Goal: Contribute content: Contribute content

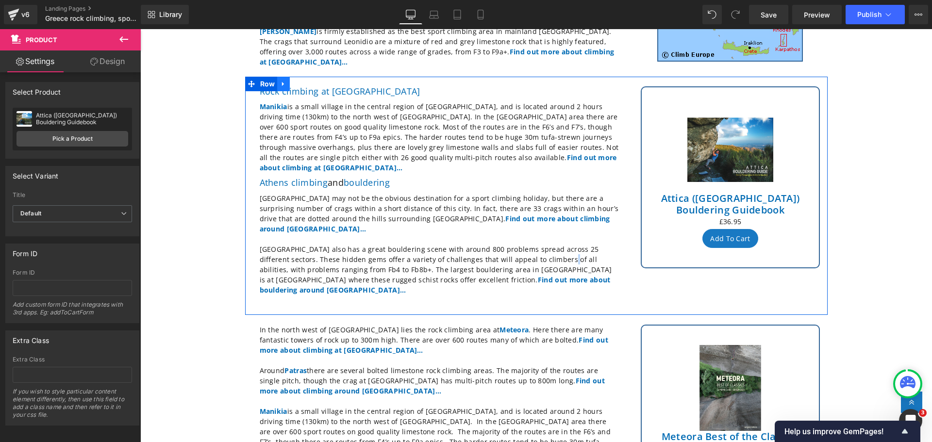
click at [280, 80] on icon at bounding box center [283, 83] width 7 height 7
click at [293, 81] on icon at bounding box center [296, 84] width 7 height 7
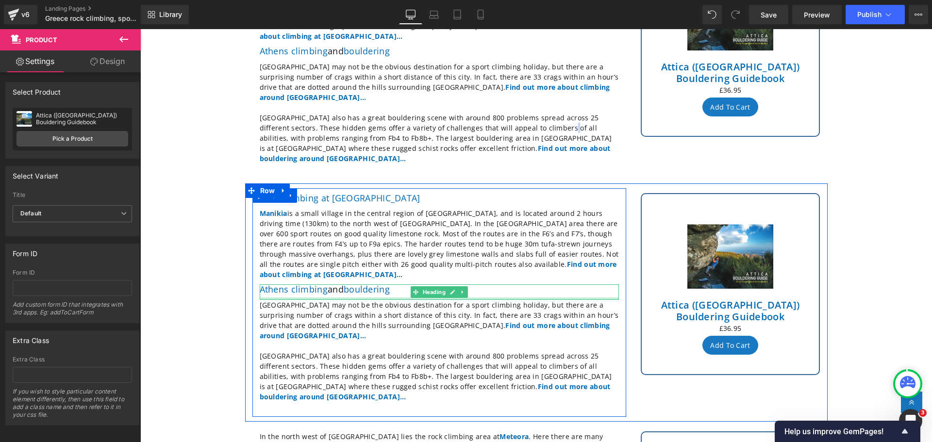
scroll to position [388, 0]
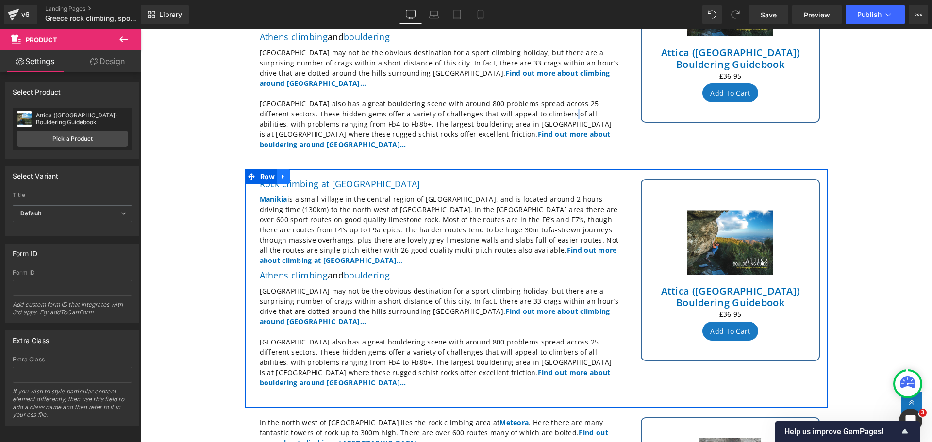
click at [282, 174] on icon at bounding box center [283, 176] width 2 height 4
click at [305, 173] on icon at bounding box center [308, 176] width 7 height 7
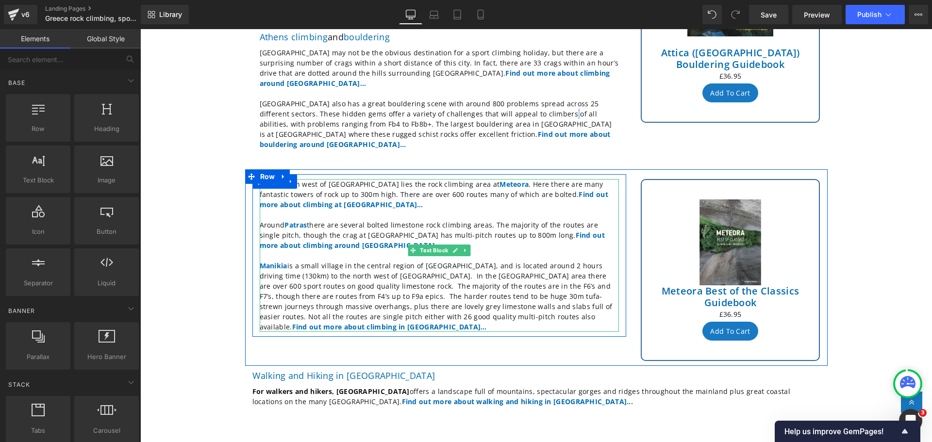
click at [590, 280] on p "[GEOGRAPHIC_DATA] is a small village in the central region of [GEOGRAPHIC_DATA]…" at bounding box center [439, 296] width 359 height 71
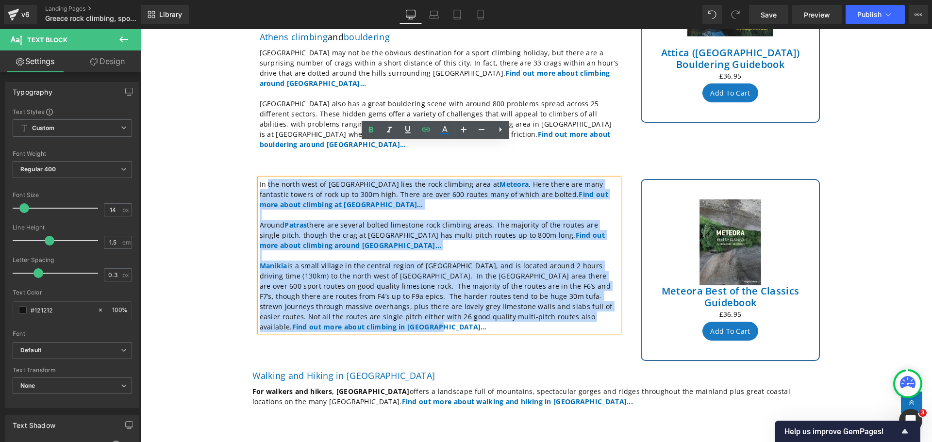
drag, startPoint x: 590, startPoint y: 280, endPoint x: 265, endPoint y: 150, distance: 350.6
click at [265, 179] on div "In the north west of [GEOGRAPHIC_DATA] lies the rock climbing area at [GEOGRAPH…" at bounding box center [439, 255] width 359 height 153
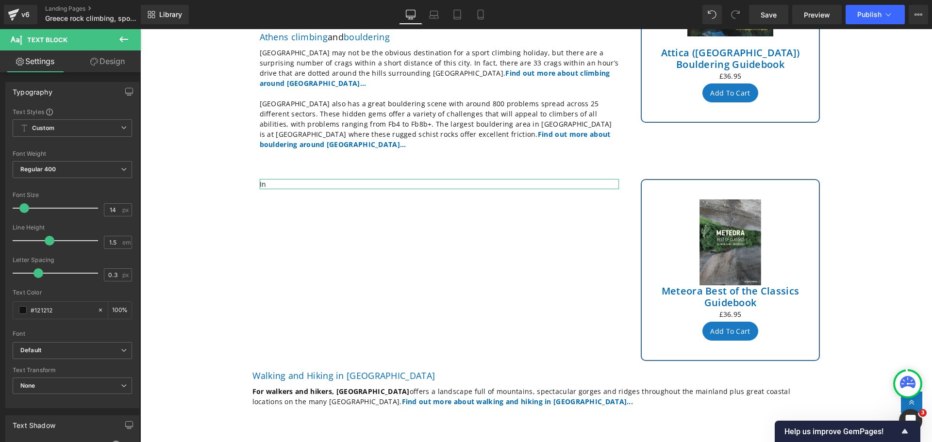
click at [106, 63] on link "Design" at bounding box center [107, 61] width 70 height 22
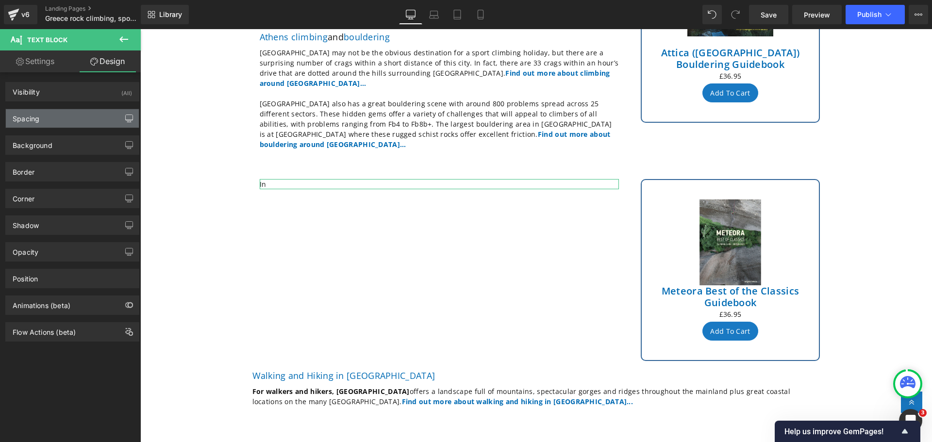
click at [126, 120] on icon "button" at bounding box center [129, 120] width 7 height 0
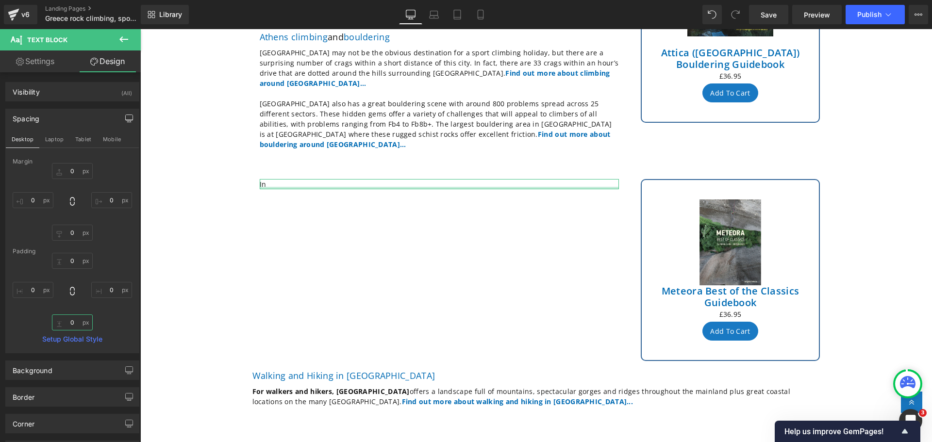
click at [76, 316] on input "0" at bounding box center [72, 322] width 41 height 16
type input "10"
click at [126, 38] on icon at bounding box center [124, 39] width 12 height 12
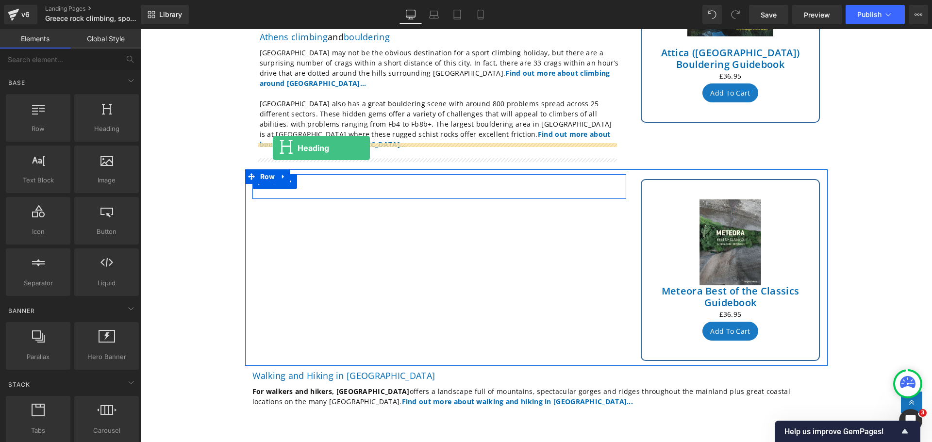
drag, startPoint x: 246, startPoint y: 147, endPoint x: 273, endPoint y: 148, distance: 26.7
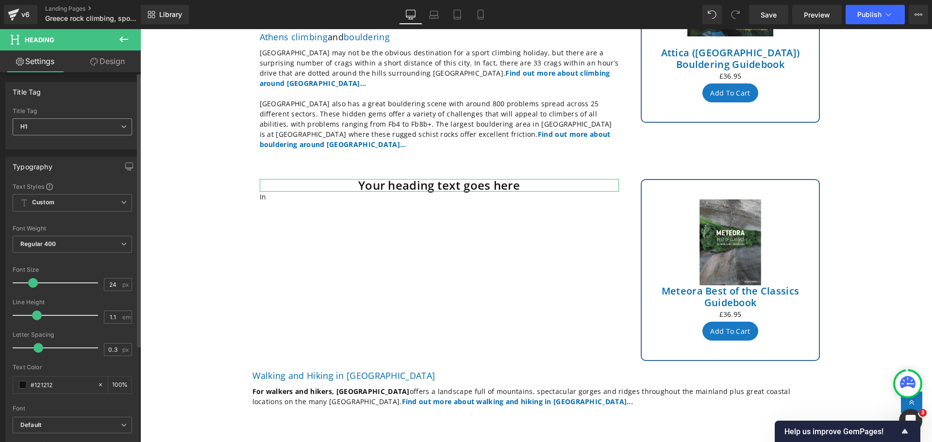
click at [122, 128] on icon at bounding box center [124, 127] width 6 height 6
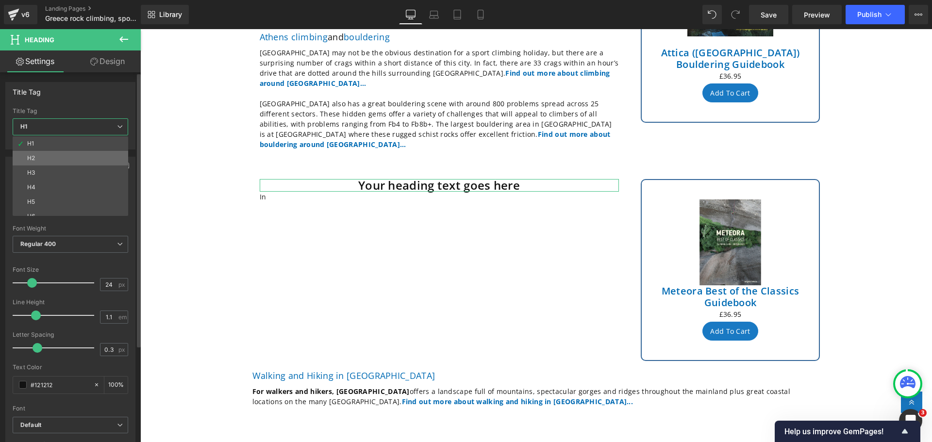
click at [48, 160] on li "H2" at bounding box center [73, 158] width 120 height 15
type input "18"
type input "1.2"
type input "100"
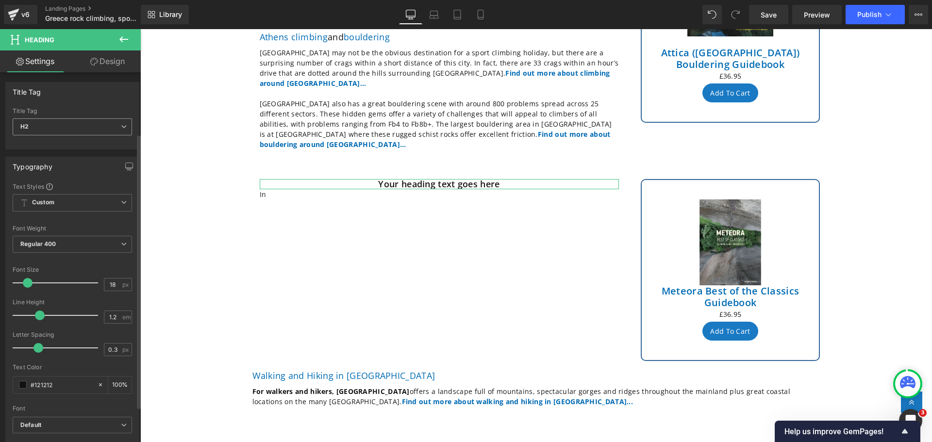
scroll to position [291, 0]
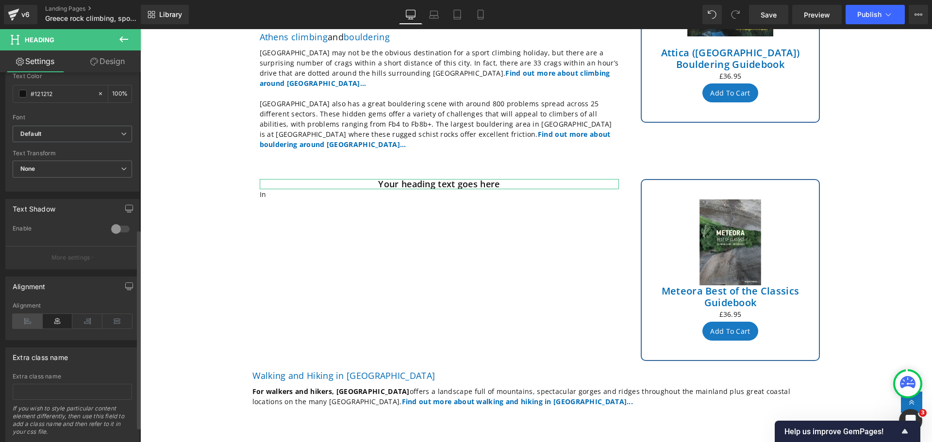
click at [19, 318] on icon at bounding box center [28, 321] width 30 height 15
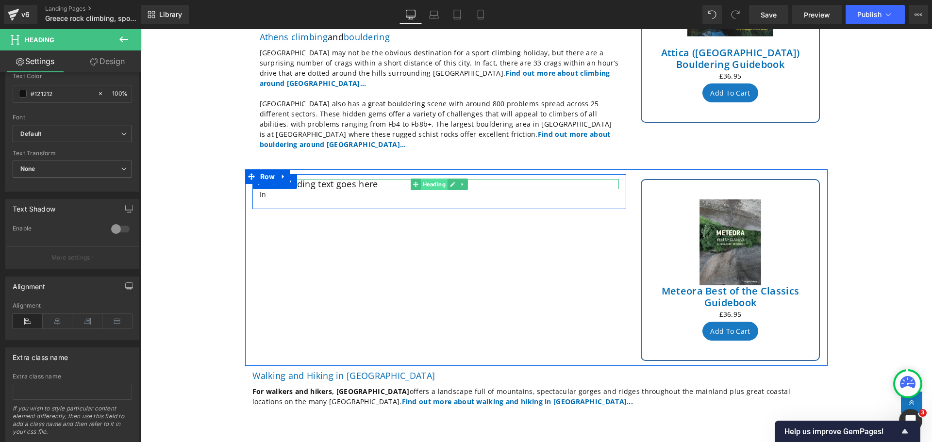
click at [427, 179] on span "Heading" at bounding box center [433, 185] width 27 height 12
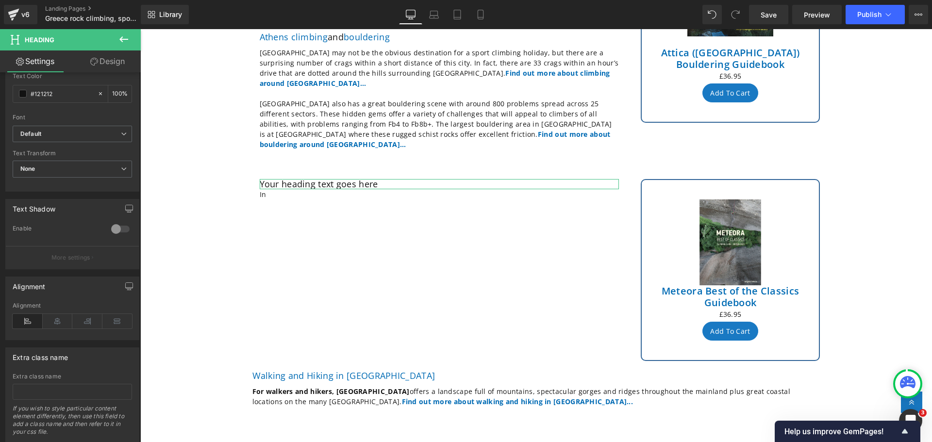
click at [113, 59] on link "Design" at bounding box center [107, 61] width 70 height 22
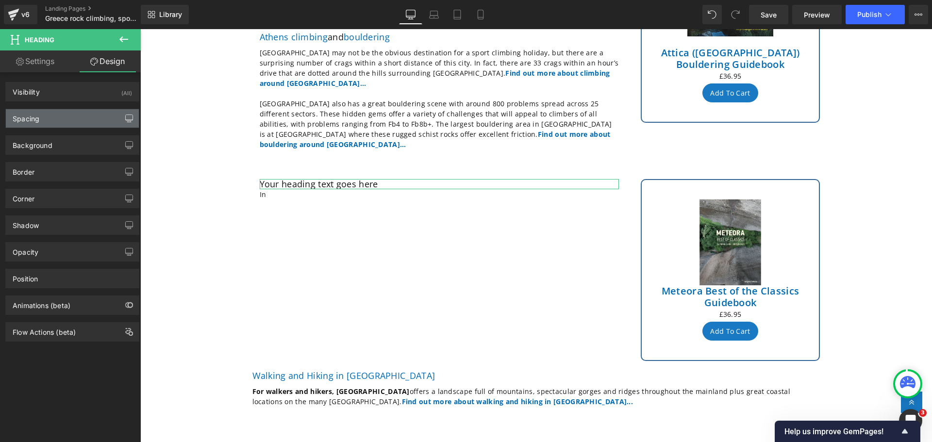
click at [125, 119] on icon "button" at bounding box center [129, 119] width 8 height 8
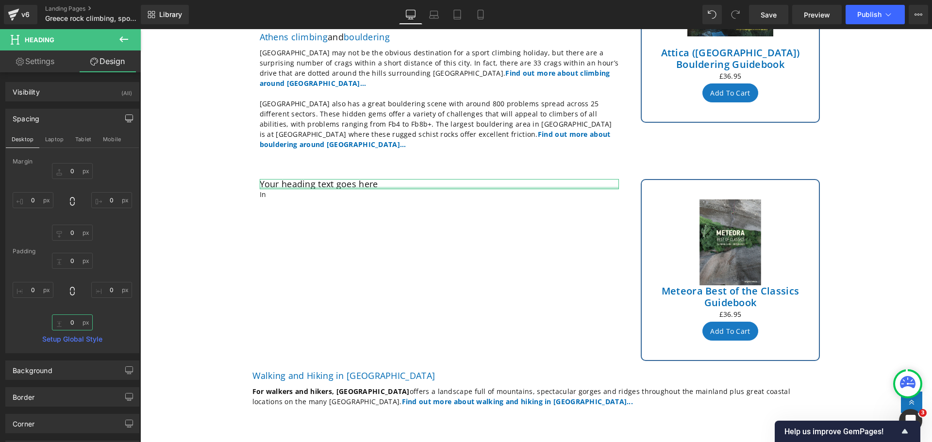
click at [75, 327] on input "0" at bounding box center [72, 322] width 41 height 16
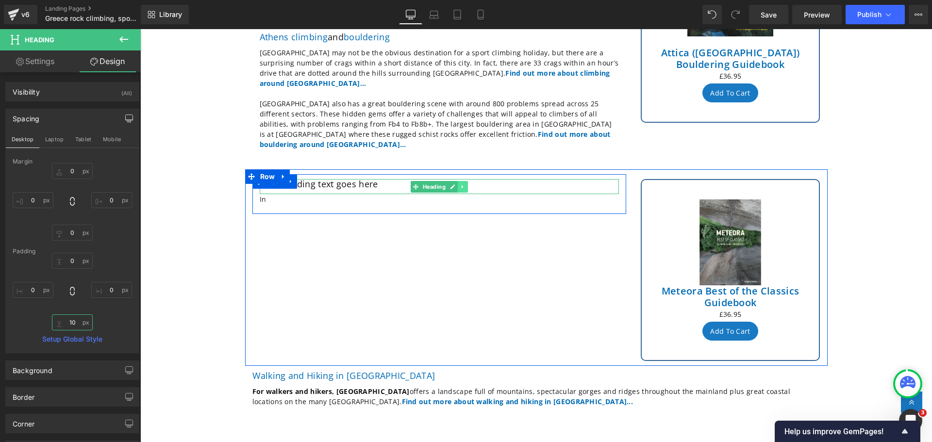
type input "10"
click at [461, 185] on icon at bounding box center [461, 186] width 1 height 3
click at [455, 184] on icon at bounding box center [457, 186] width 5 height 5
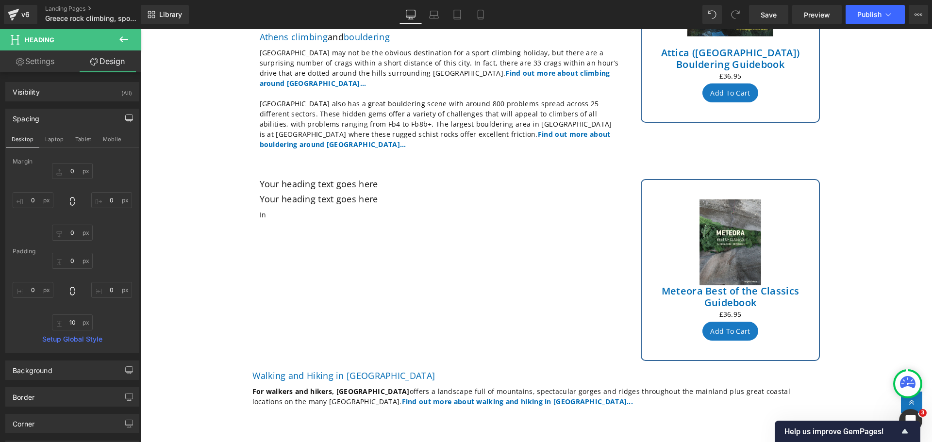
click at [121, 40] on icon at bounding box center [123, 39] width 9 height 6
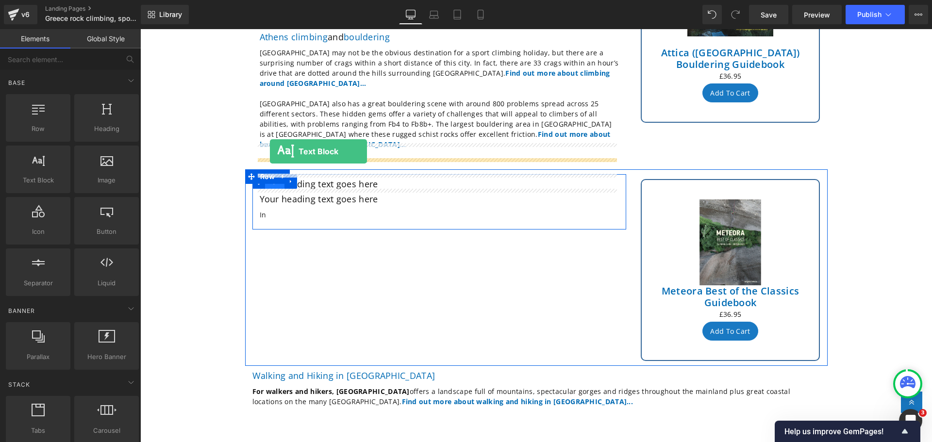
drag, startPoint x: 179, startPoint y: 208, endPoint x: 270, endPoint y: 151, distance: 106.8
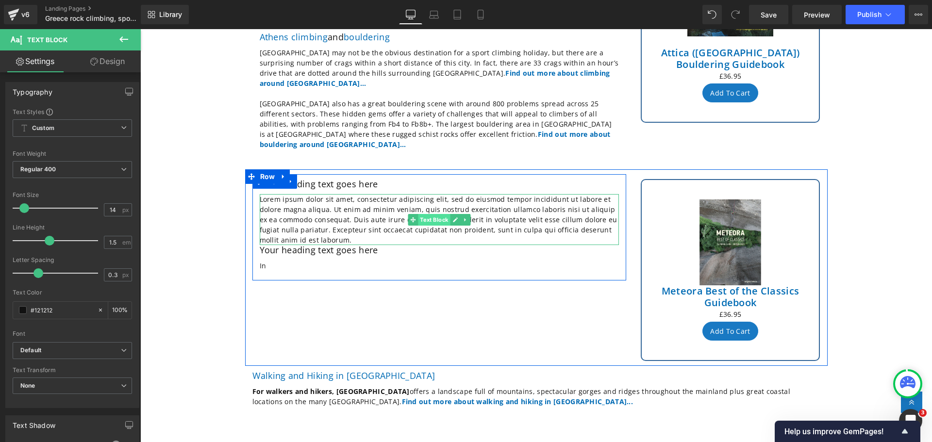
click at [439, 214] on span "Text Block" at bounding box center [434, 220] width 32 height 12
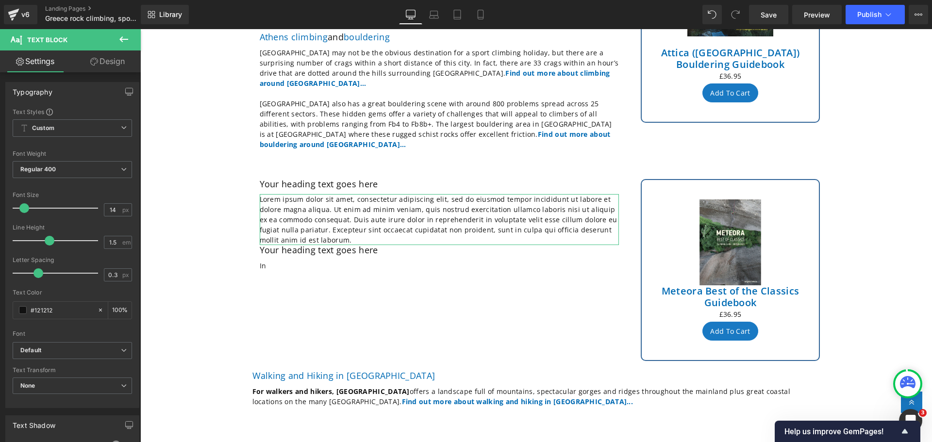
click at [114, 58] on link "Design" at bounding box center [107, 61] width 70 height 22
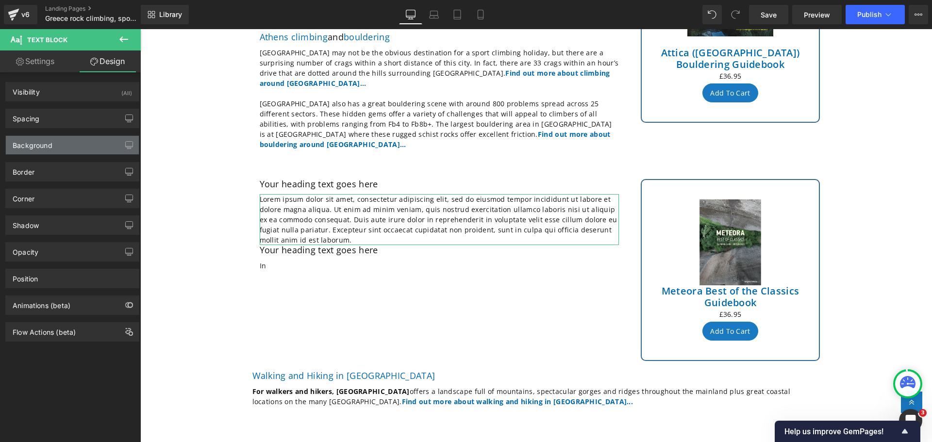
type input "0"
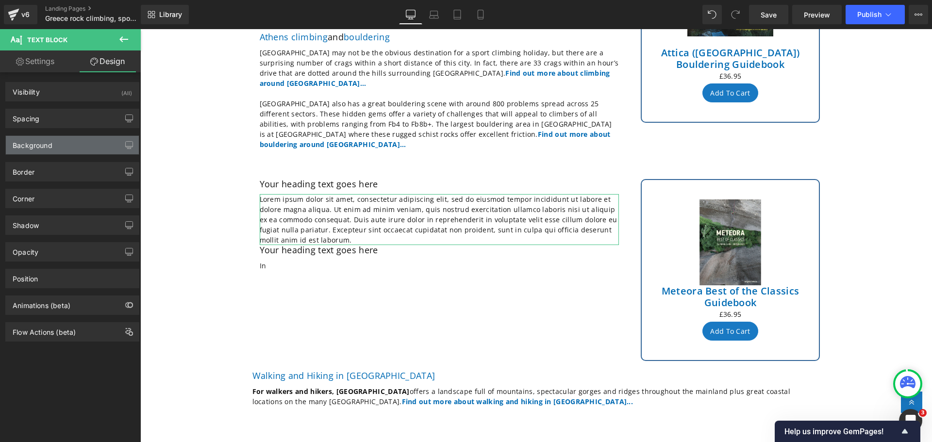
type input "0"
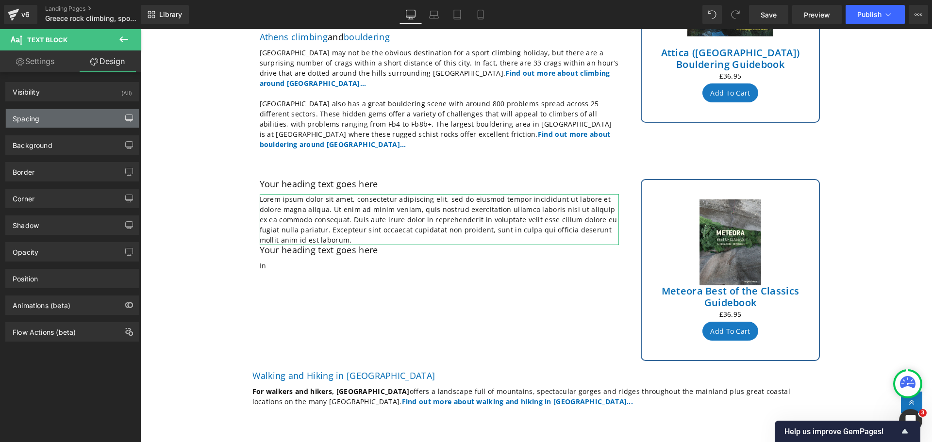
click at [126, 118] on icon "button" at bounding box center [129, 118] width 7 height 6
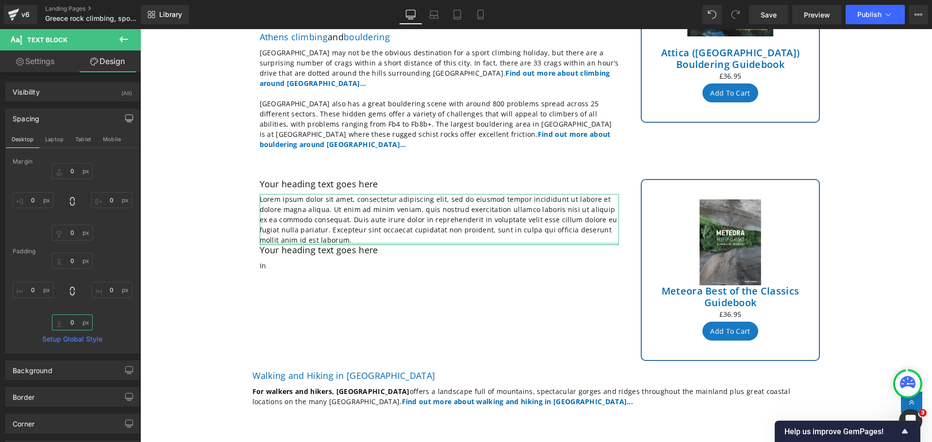
click at [80, 316] on input "0" at bounding box center [72, 322] width 41 height 16
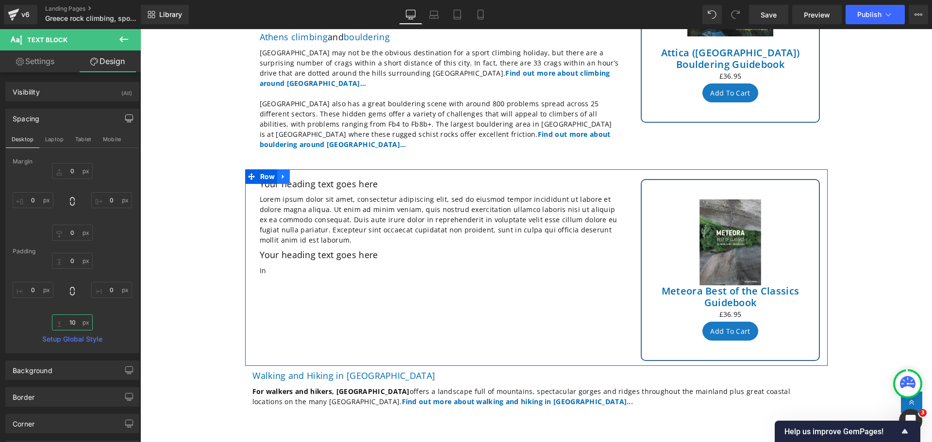
type input "10"
click at [282, 174] on icon at bounding box center [283, 176] width 2 height 4
click at [293, 173] on icon at bounding box center [296, 176] width 7 height 7
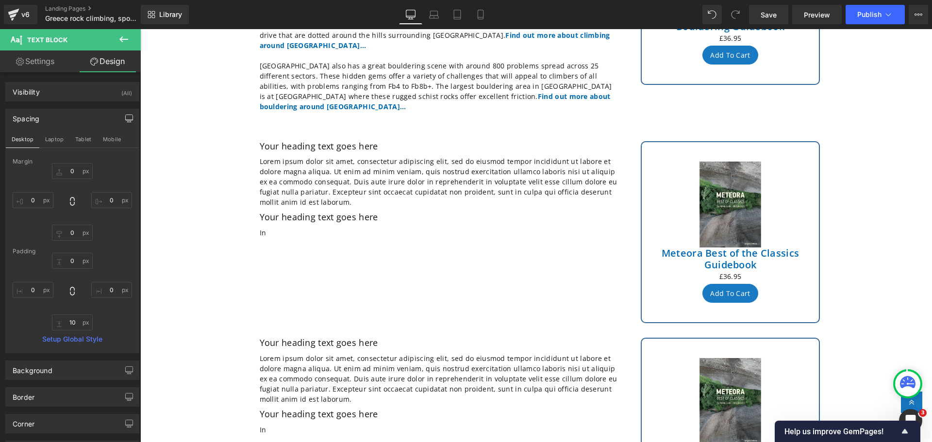
scroll to position [360, 0]
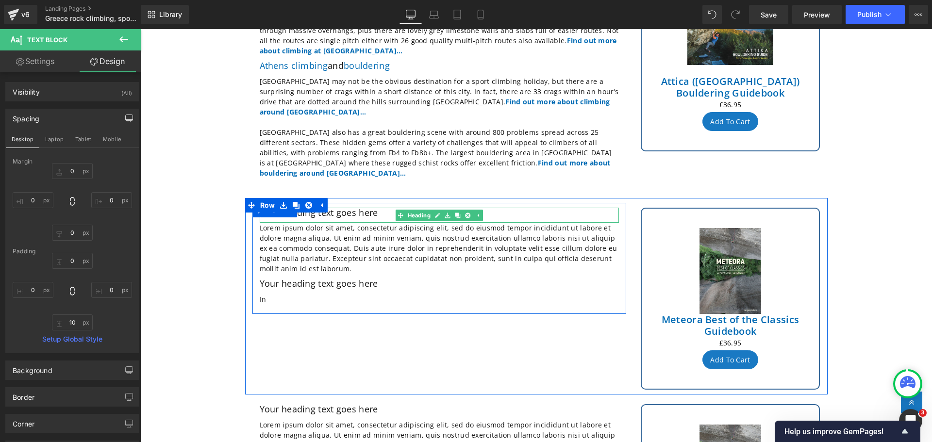
click at [380, 208] on h2 "Your heading text goes here" at bounding box center [439, 213] width 359 height 11
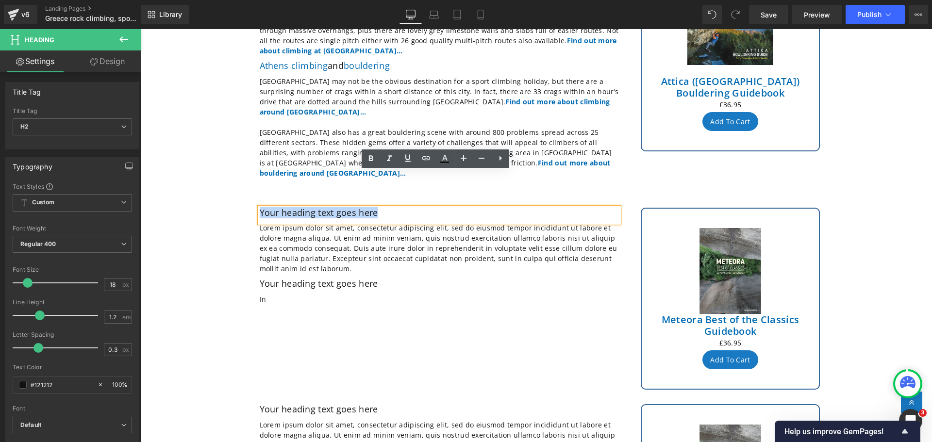
drag, startPoint x: 380, startPoint y: 177, endPoint x: 257, endPoint y: 178, distance: 122.8
click at [260, 208] on h2 "Your heading text goes here" at bounding box center [439, 213] width 359 height 11
paste div
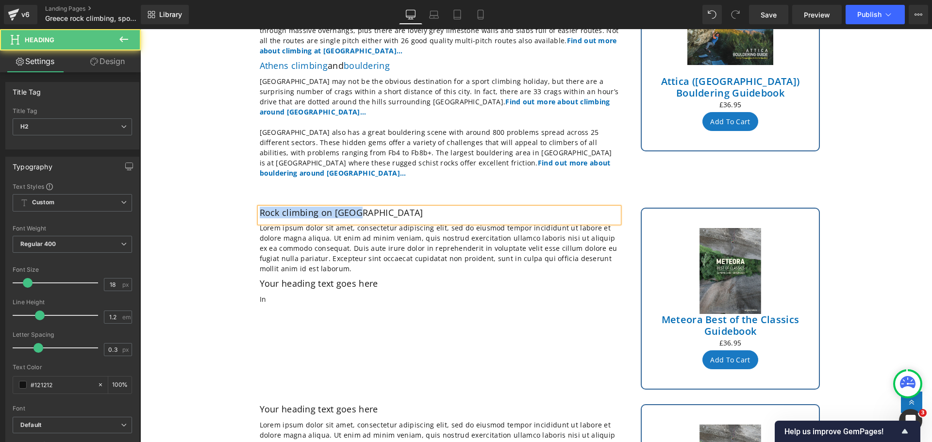
drag, startPoint x: 363, startPoint y: 174, endPoint x: 247, endPoint y: 174, distance: 116.0
click at [247, 203] on div "Rock climbing on [GEOGRAPHIC_DATA] Heading Lorem ipsum dolor sit amet, consecte…" at bounding box center [439, 258] width 388 height 111
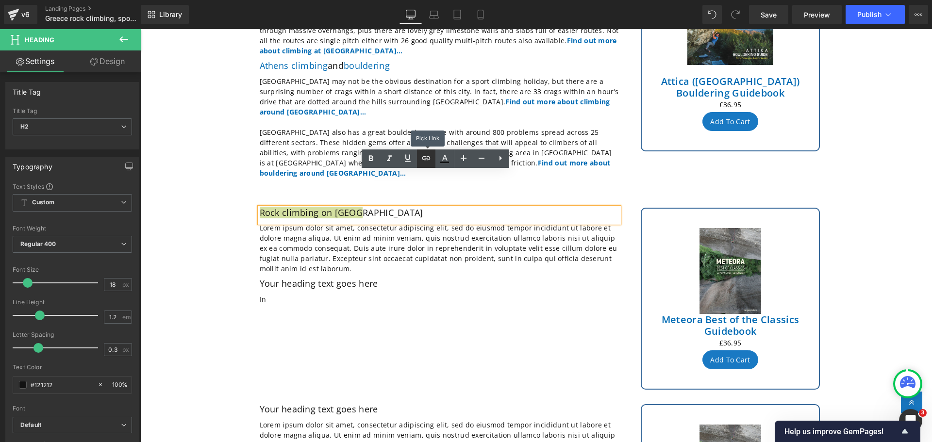
click at [426, 162] on icon at bounding box center [426, 158] width 12 height 12
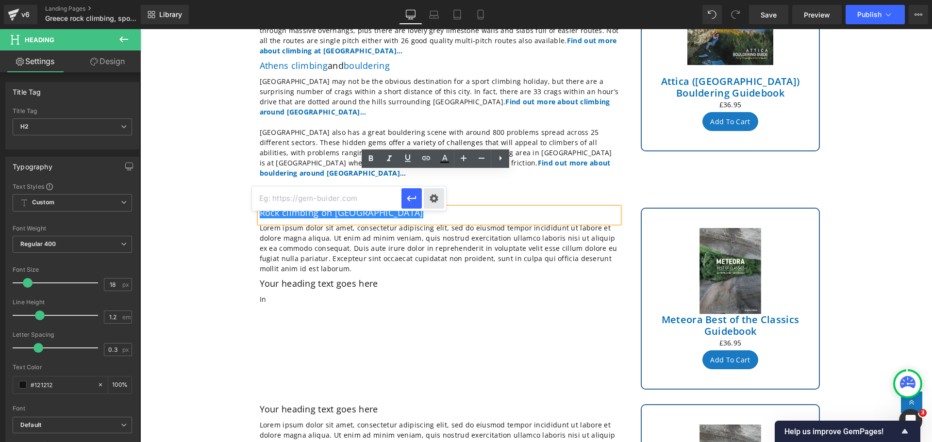
click at [426, 0] on div "Text Color Highlight Color #333333 Edit or remove link: Edit - Unlink - Cancel" at bounding box center [466, 0] width 932 height 0
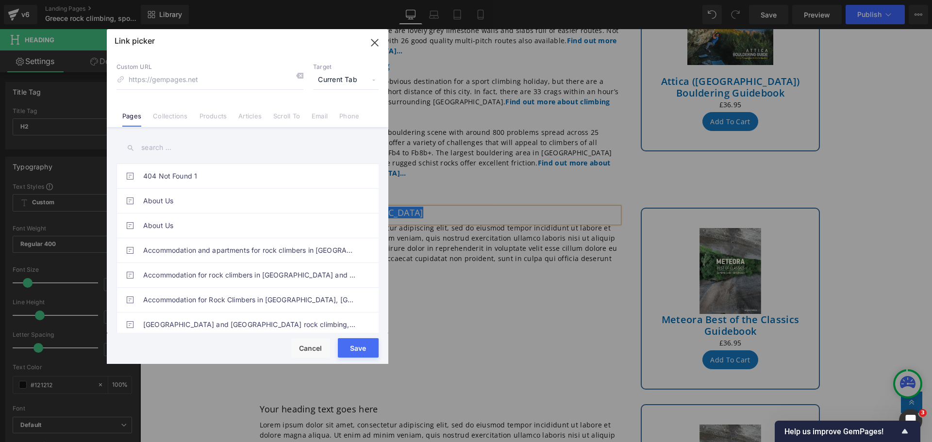
click at [185, 149] on input "text" at bounding box center [247, 148] width 262 height 22
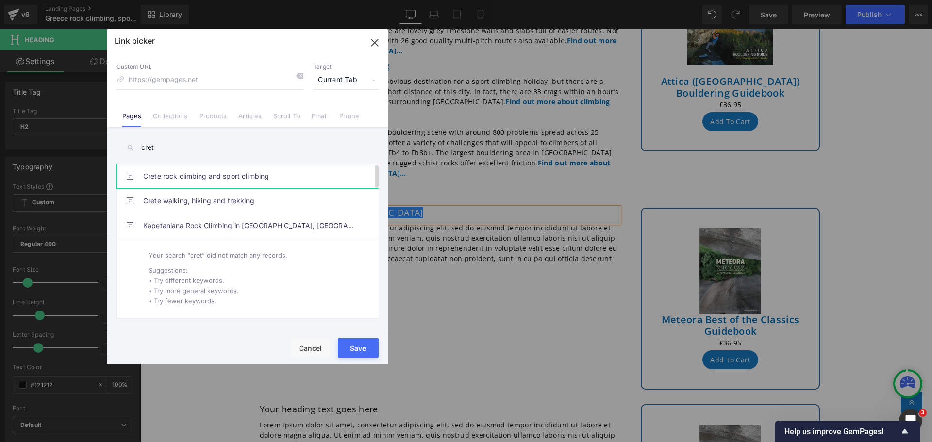
type input "cret"
click at [196, 171] on link "Crete rock climbing and sport climbing" at bounding box center [249, 176] width 213 height 24
type input "/pages/rock-climbing-[GEOGRAPHIC_DATA]-[GEOGRAPHIC_DATA]"
click at [352, 353] on button "Save" at bounding box center [358, 347] width 41 height 19
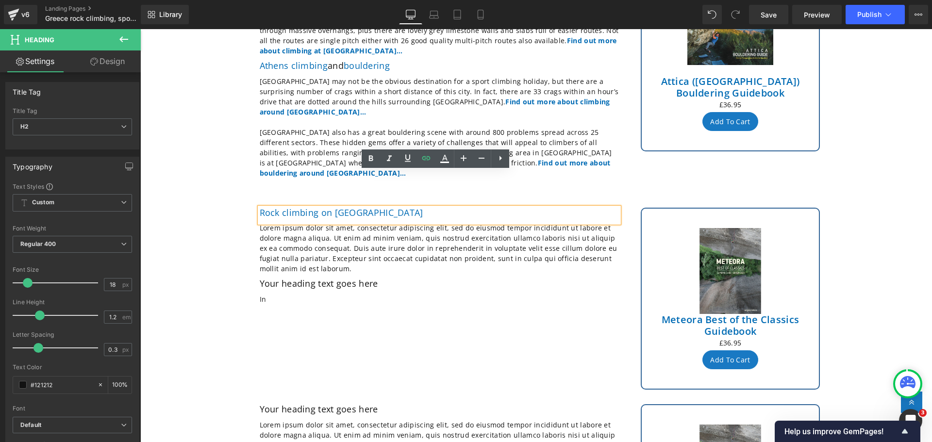
click at [313, 235] on p "Lorem ipsum dolor sit amet, consectetur adipiscing elit, sed do eiusmod tempor …" at bounding box center [439, 248] width 359 height 51
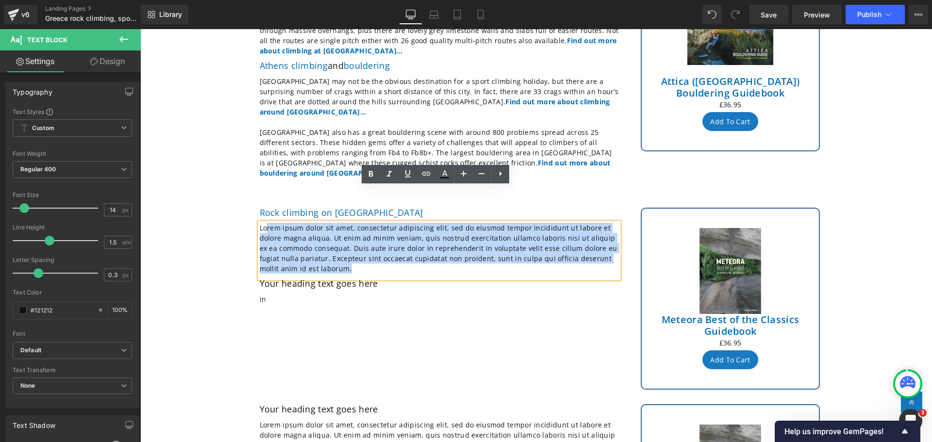
drag, startPoint x: 313, startPoint y: 235, endPoint x: 263, endPoint y: 193, distance: 64.7
click at [263, 223] on p "Lorem ipsum dolor sit amet, consectetur adipiscing elit, sed do eiusmod tempor …" at bounding box center [439, 248] width 359 height 51
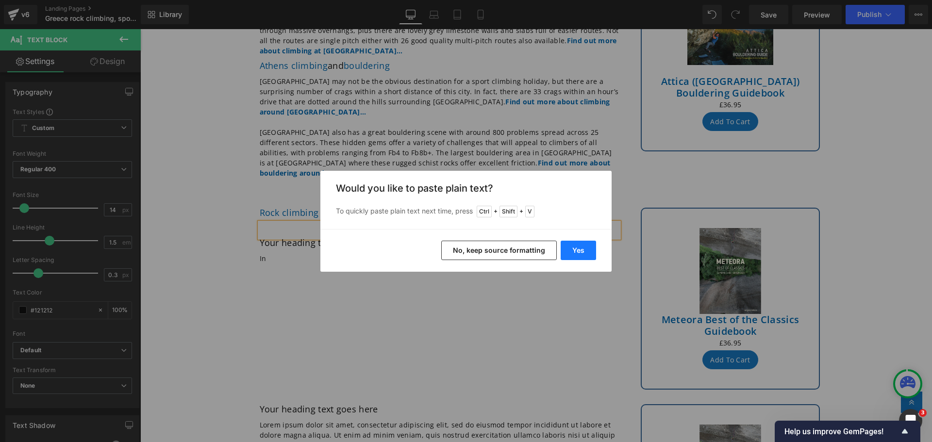
click at [577, 246] on button "Yes" at bounding box center [577, 250] width 35 height 19
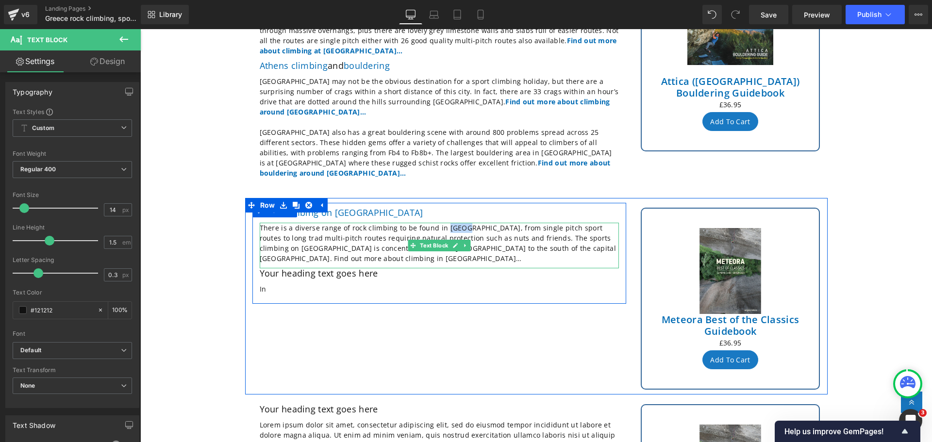
drag, startPoint x: 457, startPoint y: 194, endPoint x: 439, endPoint y: 191, distance: 18.2
click at [439, 223] on p "There is a diverse range of rock climbing to be found in [GEOGRAPHIC_DATA], fro…" at bounding box center [439, 243] width 359 height 41
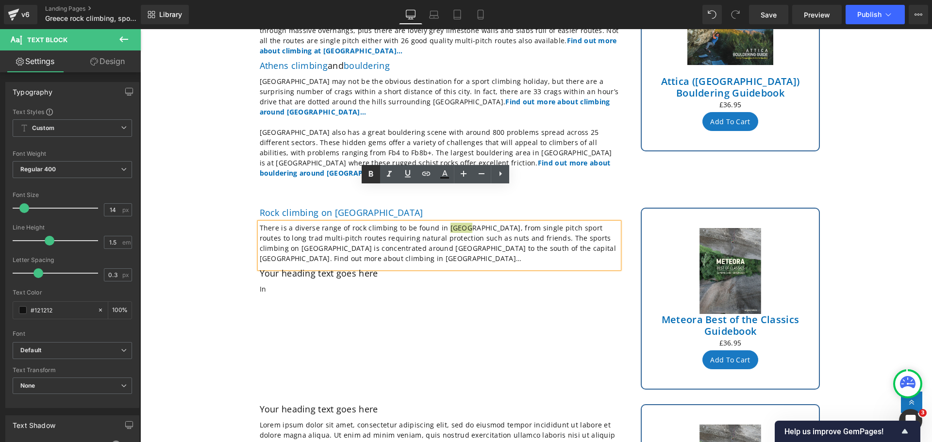
click at [367, 177] on icon at bounding box center [371, 174] width 12 height 12
click at [429, 173] on icon at bounding box center [426, 174] width 8 height 4
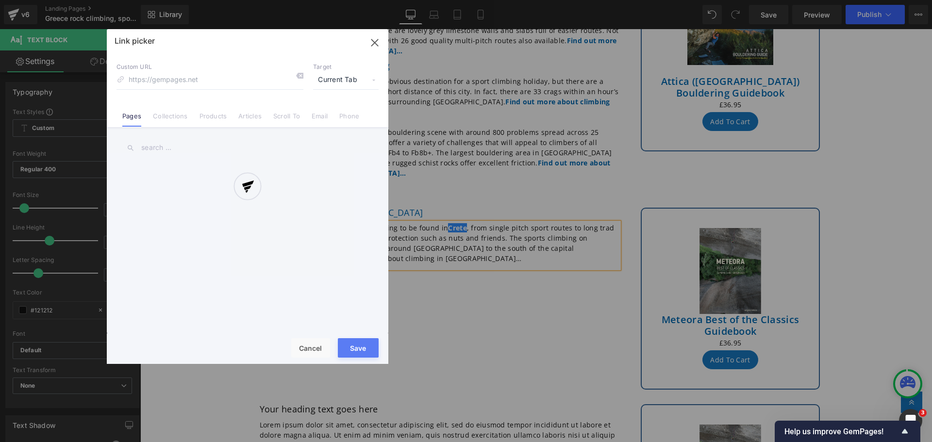
click at [585, 0] on div "Text Color Highlight Color #333333 Edit or remove link: Edit - Unlink - Cancel …" at bounding box center [466, 0] width 932 height 0
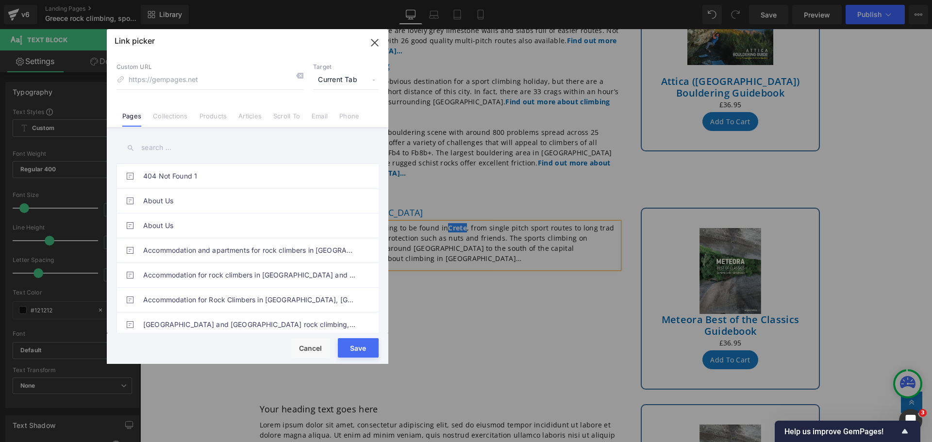
click at [190, 147] on input "text" at bounding box center [247, 148] width 262 height 22
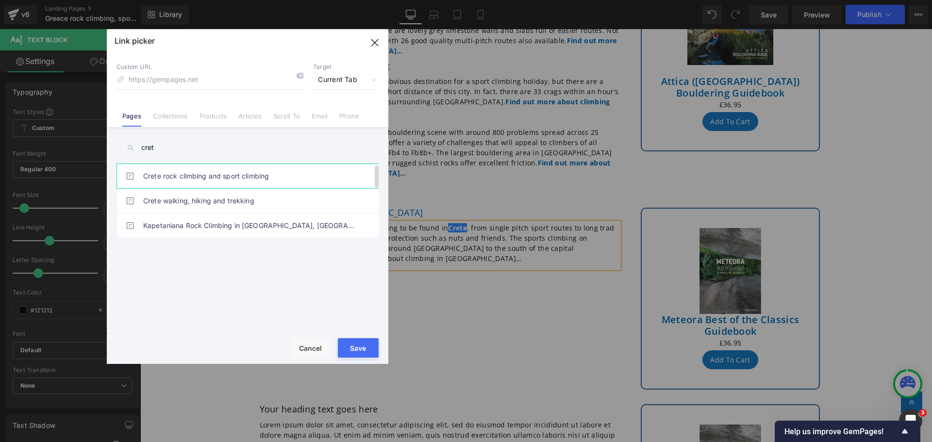
type input "cret"
click at [189, 174] on link "Crete rock climbing and sport climbing" at bounding box center [249, 176] width 213 height 24
type input "/pages/rock-climbing-[GEOGRAPHIC_DATA]-[GEOGRAPHIC_DATA]"
click at [361, 350] on button "Save" at bounding box center [358, 347] width 41 height 19
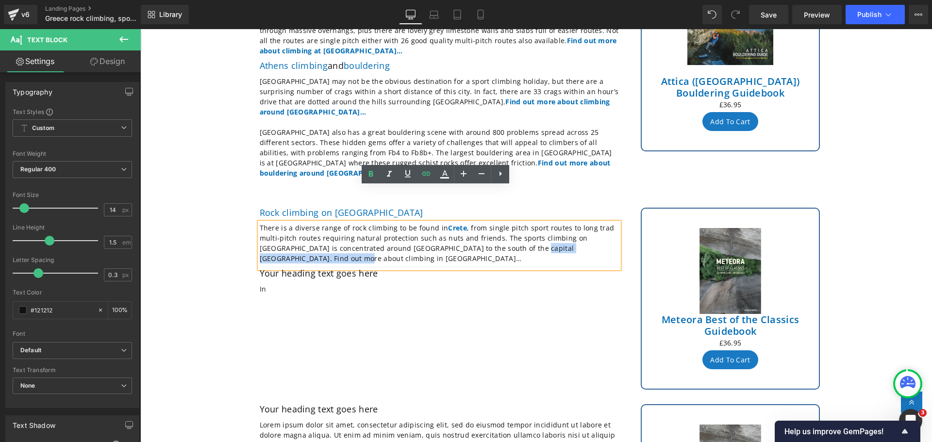
drag, startPoint x: 285, startPoint y: 224, endPoint x: 487, endPoint y: 214, distance: 202.1
click at [487, 223] on p "There is a diverse range of rock climbing to be found in [GEOGRAPHIC_DATA] , fr…" at bounding box center [439, 243] width 359 height 41
click at [374, 172] on icon at bounding box center [371, 174] width 12 height 12
click at [425, 170] on icon at bounding box center [426, 174] width 12 height 12
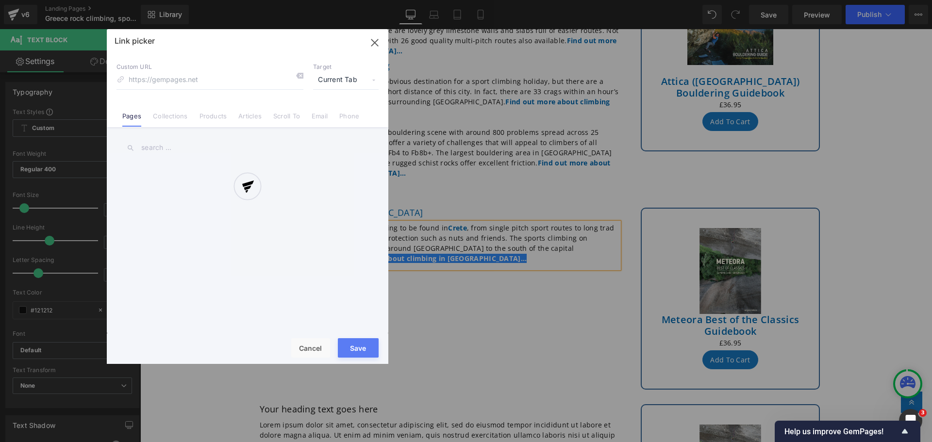
click at [557, 0] on div "Text Color Highlight Color #333333 Edit or remove link: Edit - Unlink - Cancel …" at bounding box center [466, 0] width 932 height 0
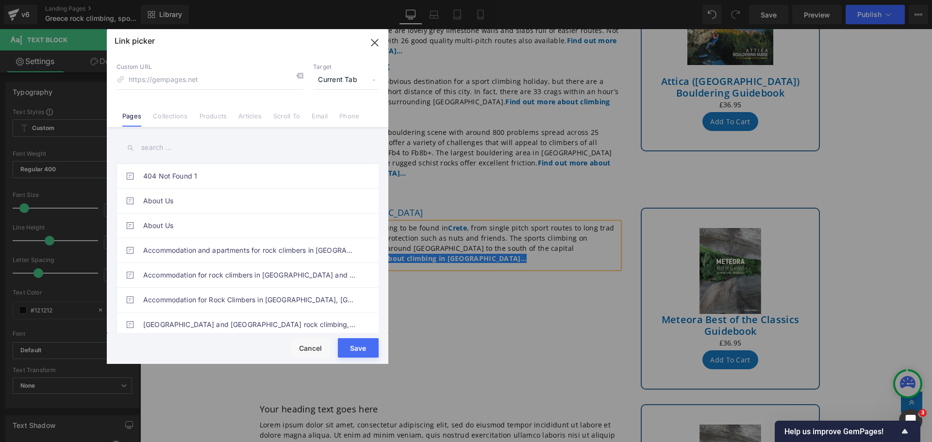
click at [180, 152] on input "text" at bounding box center [247, 148] width 262 height 22
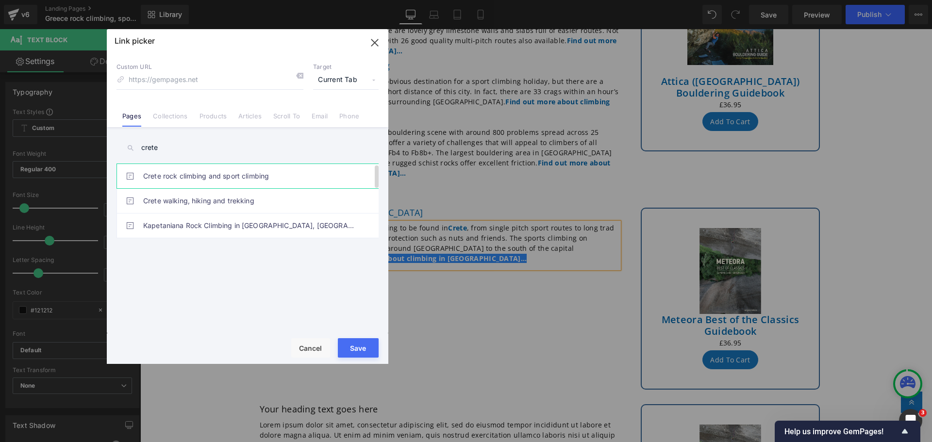
type input "crete"
click at [192, 177] on link "Crete rock climbing and sport climbing" at bounding box center [249, 176] width 213 height 24
type input "/pages/rock-climbing-[GEOGRAPHIC_DATA]-[GEOGRAPHIC_DATA]"
click at [355, 349] on button "Save" at bounding box center [358, 347] width 41 height 19
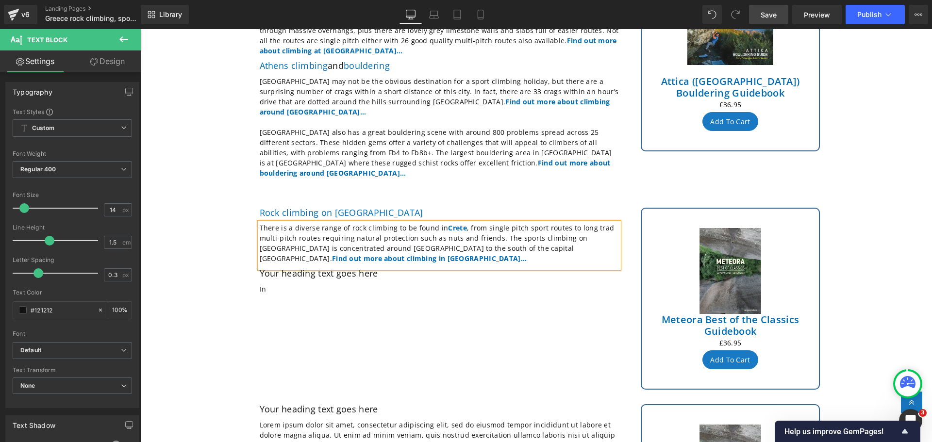
click at [769, 16] on span "Save" at bounding box center [768, 15] width 16 height 10
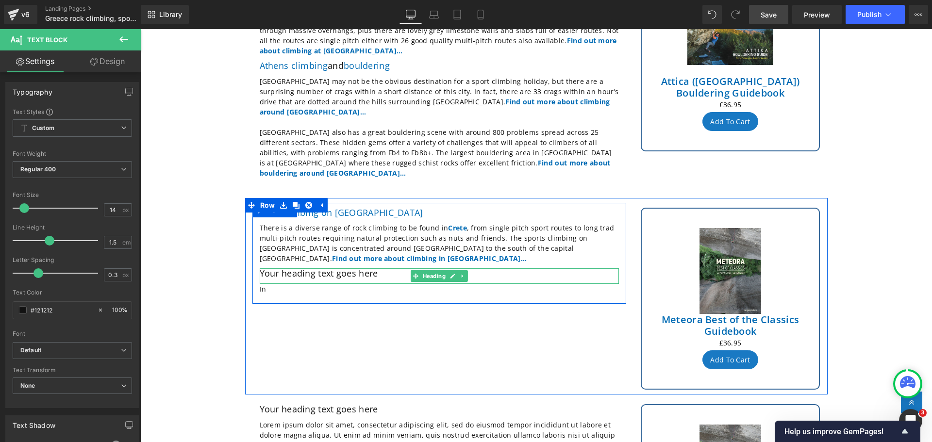
click at [379, 268] on h2 "Your heading text goes here" at bounding box center [439, 273] width 359 height 11
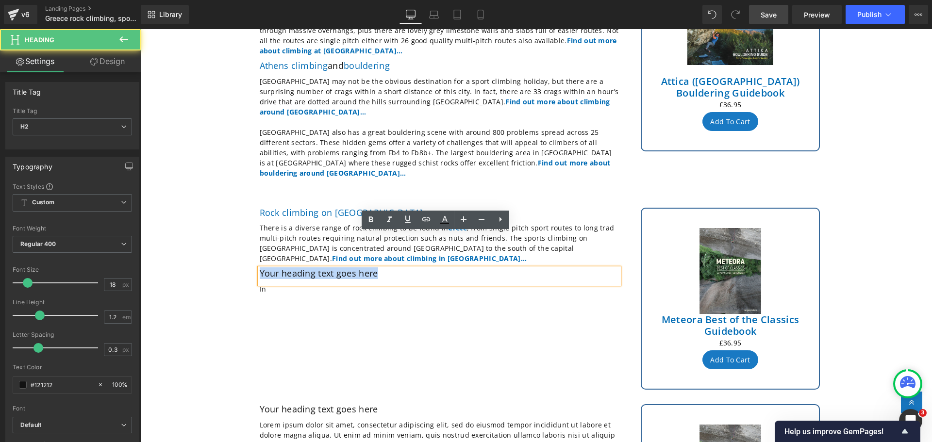
drag, startPoint x: 379, startPoint y: 238, endPoint x: 256, endPoint y: 245, distance: 123.9
click at [260, 268] on div "Your heading text goes here" at bounding box center [439, 276] width 359 height 16
paste div
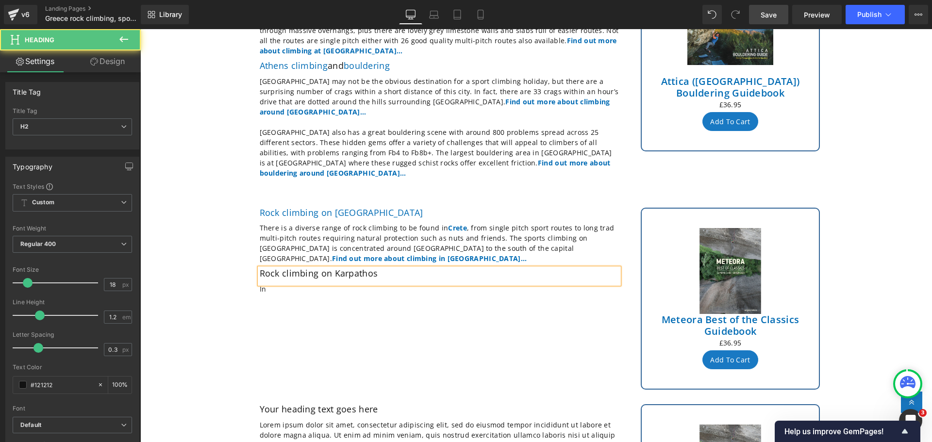
drag, startPoint x: 385, startPoint y: 235, endPoint x: 254, endPoint y: 241, distance: 131.1
click at [260, 268] on div "Rock climbing on Karpathos" at bounding box center [439, 276] width 359 height 16
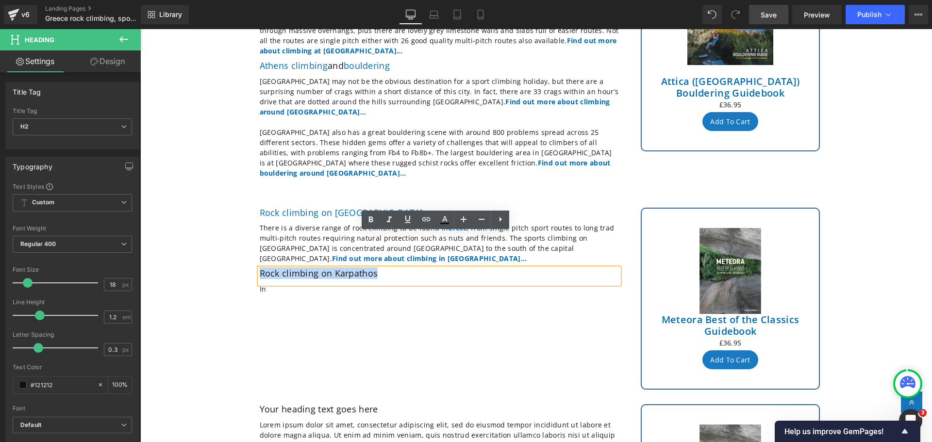
drag, startPoint x: 371, startPoint y: 238, endPoint x: 252, endPoint y: 246, distance: 118.7
click at [252, 246] on div "Rock climbing on [GEOGRAPHIC_DATA] Heading There is a diverse range of rock cli…" at bounding box center [439, 253] width 374 height 91
click at [423, 220] on icon at bounding box center [426, 219] width 8 height 4
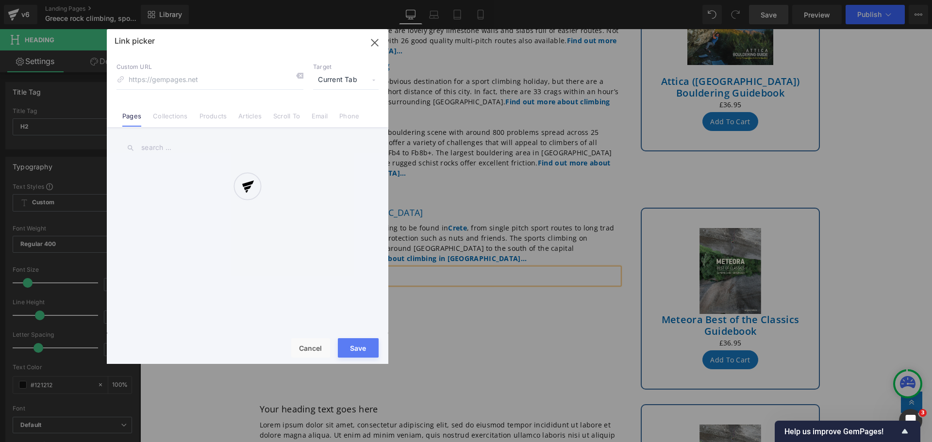
click at [443, 0] on div "Text Color Highlight Color #333333 Edit or remove link: Edit - Unlink - Cancel …" at bounding box center [466, 0] width 932 height 0
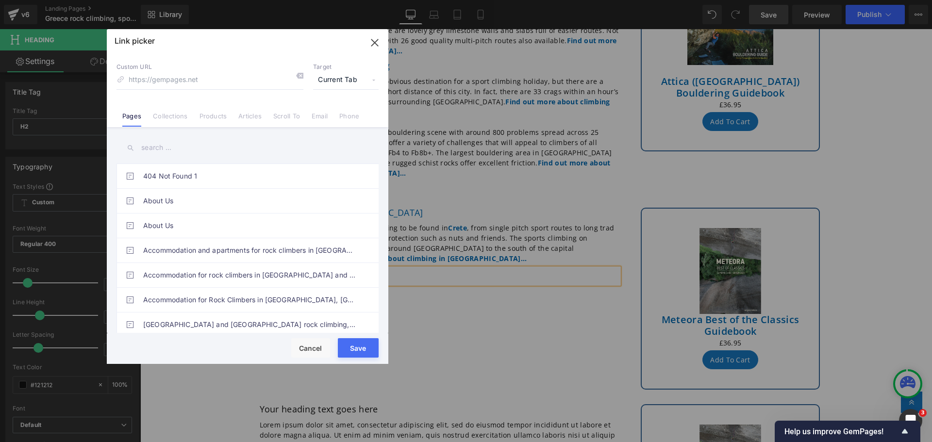
click at [180, 158] on input "text" at bounding box center [247, 148] width 262 height 22
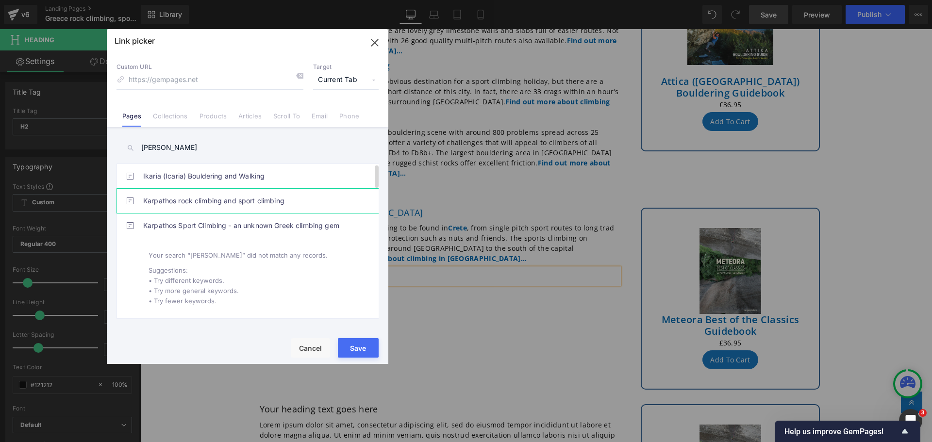
type input "[PERSON_NAME]"
click at [183, 201] on link "Karpathos rock climbing and sport climbing" at bounding box center [249, 201] width 213 height 24
type input "/pages/rock-climbing-[GEOGRAPHIC_DATA]-[GEOGRAPHIC_DATA]"
click at [358, 347] on button "Save" at bounding box center [358, 347] width 41 height 19
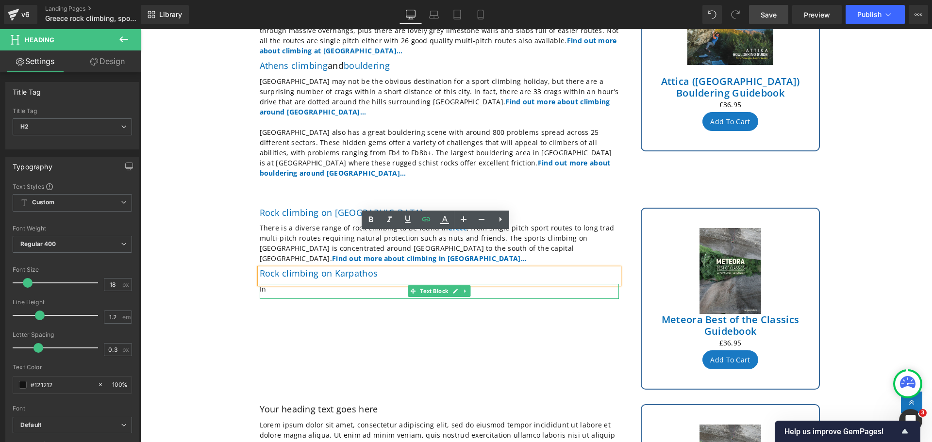
click at [270, 284] on p "In" at bounding box center [439, 289] width 359 height 10
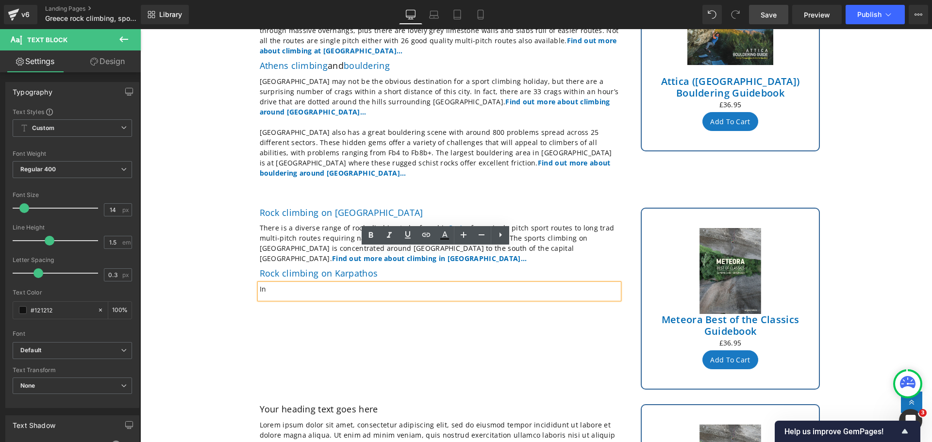
drag, startPoint x: 267, startPoint y: 257, endPoint x: 250, endPoint y: 252, distance: 17.5
click at [252, 252] on div "Rock climbing on [GEOGRAPHIC_DATA] Heading There is a diverse range of rock cli…" at bounding box center [439, 253] width 374 height 91
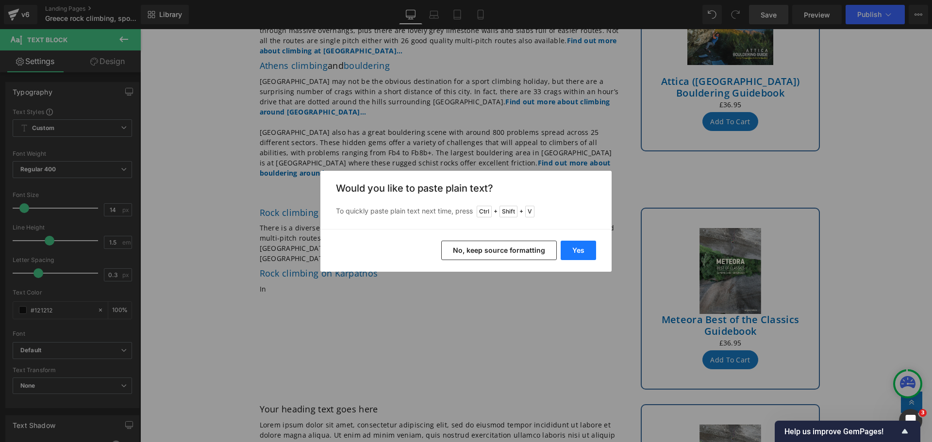
click at [574, 246] on button "Yes" at bounding box center [577, 250] width 35 height 19
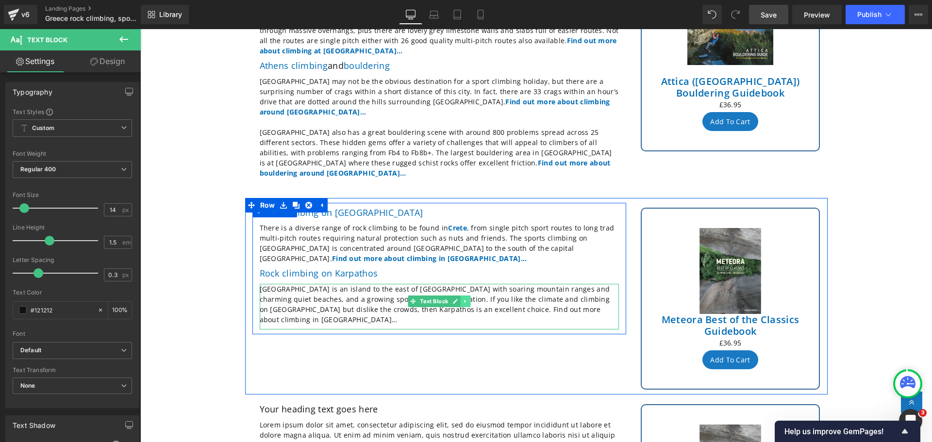
click at [463, 298] on icon at bounding box center [464, 301] width 5 height 6
click at [458, 299] on icon at bounding box center [460, 301] width 5 height 5
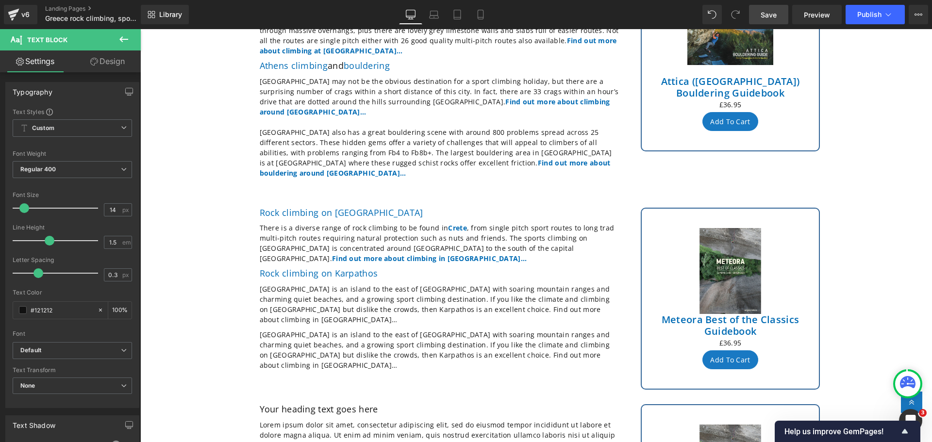
click at [123, 39] on icon at bounding box center [123, 39] width 9 height 6
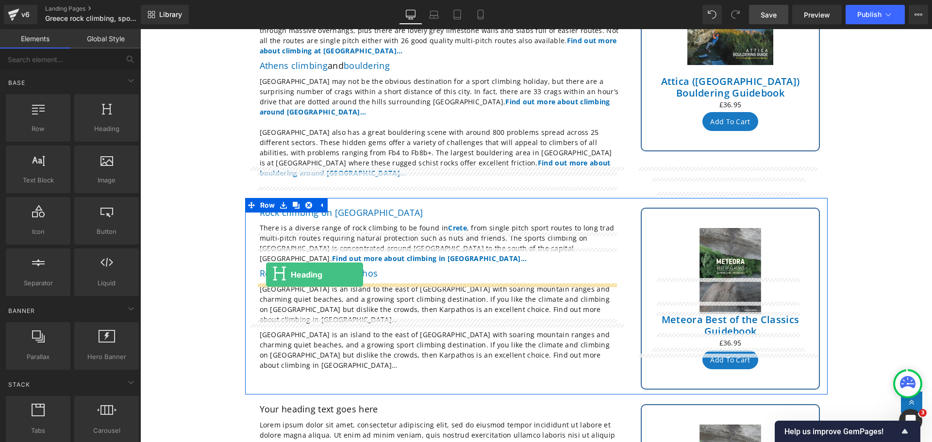
drag, startPoint x: 233, startPoint y: 144, endPoint x: 266, endPoint y: 275, distance: 134.6
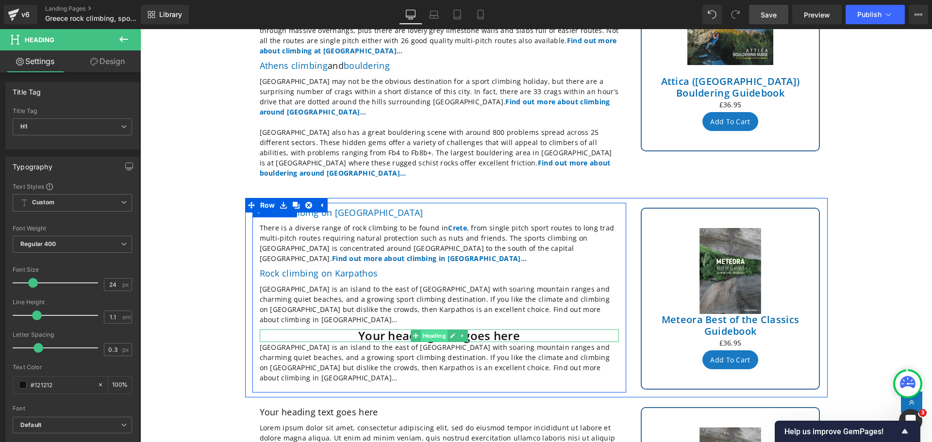
click at [429, 330] on span "Heading" at bounding box center [433, 336] width 27 height 12
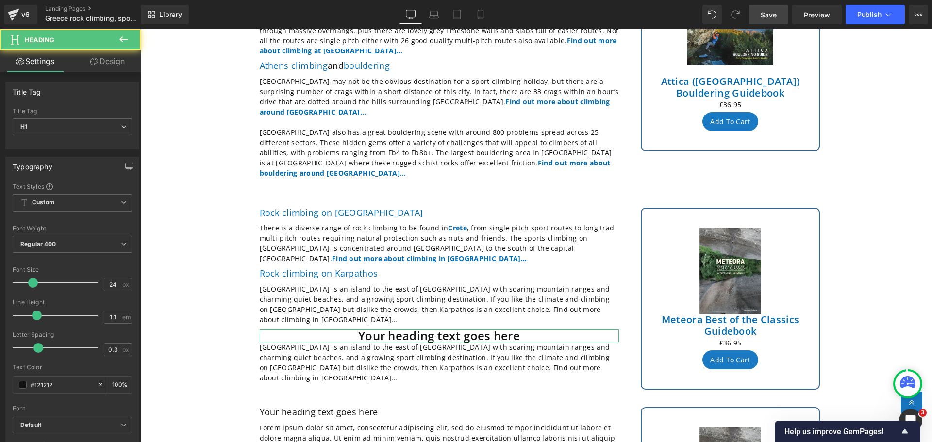
click at [107, 62] on link "Design" at bounding box center [107, 61] width 70 height 22
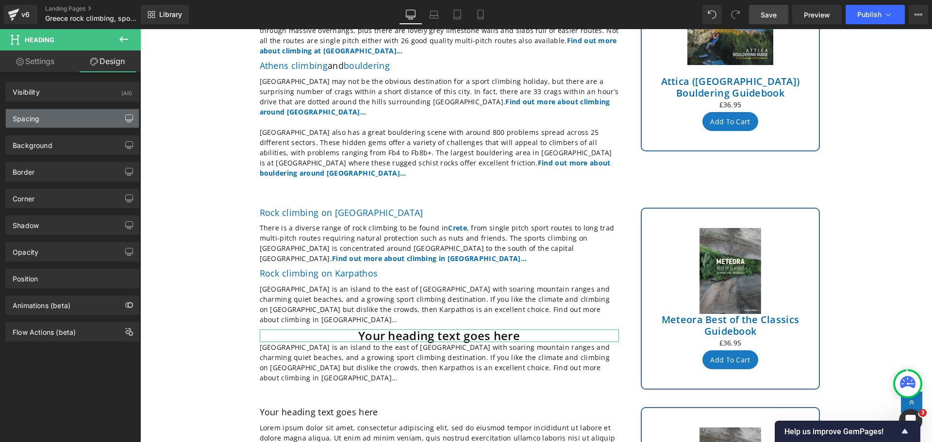
click at [125, 115] on icon "button" at bounding box center [129, 119] width 8 height 8
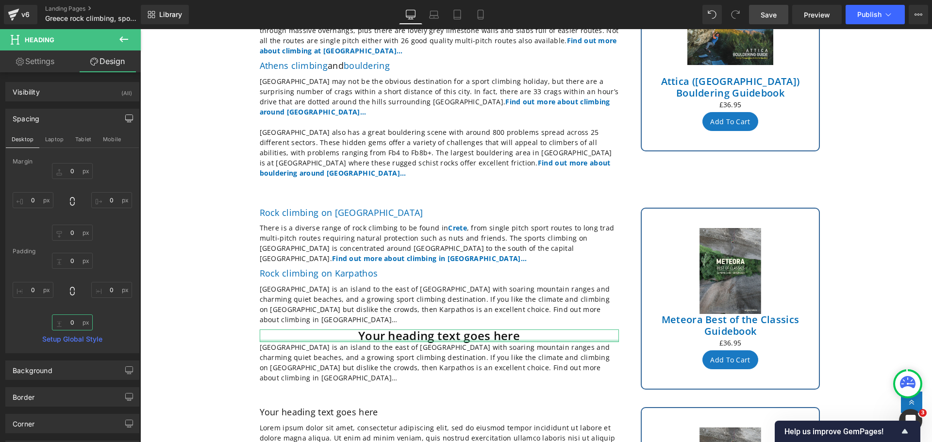
click at [73, 323] on input "0" at bounding box center [72, 322] width 41 height 16
type input "10"
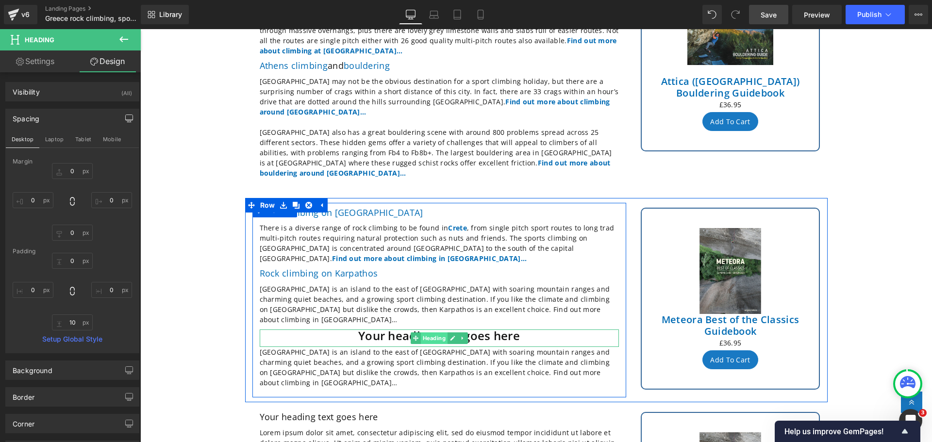
click at [420, 332] on span "Heading" at bounding box center [433, 338] width 27 height 12
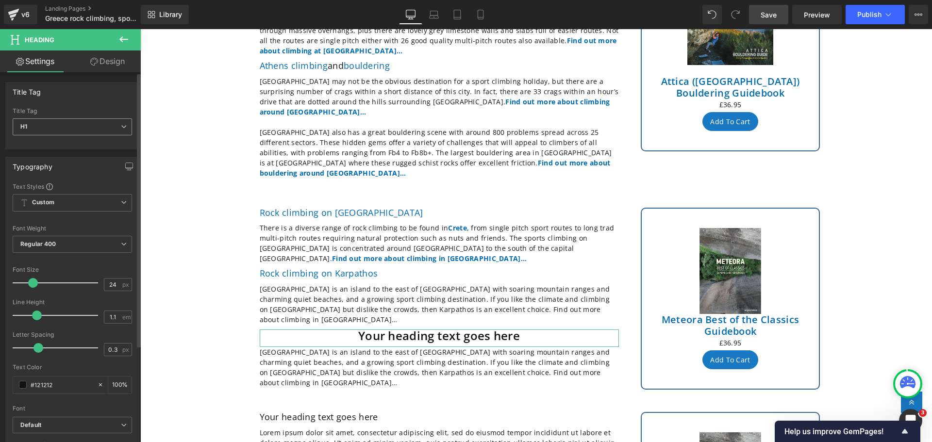
click at [121, 126] on icon at bounding box center [124, 127] width 6 height 6
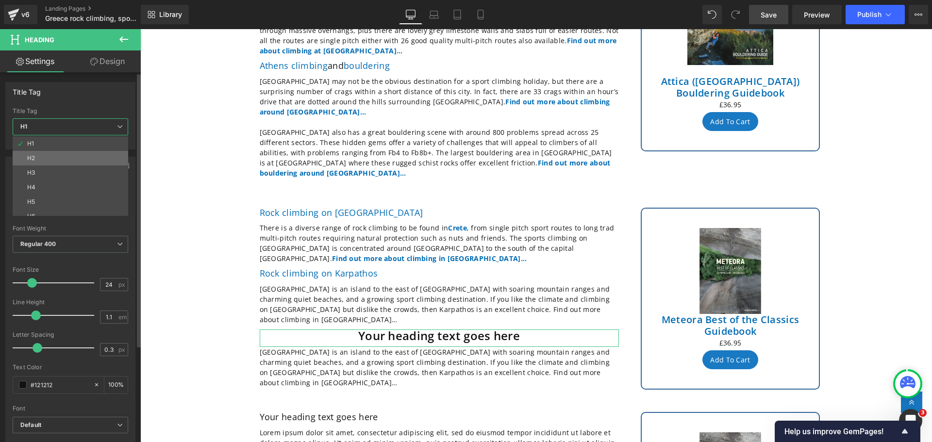
click at [89, 157] on li "H2" at bounding box center [73, 158] width 120 height 15
type input "18"
type input "1.2"
type input "100"
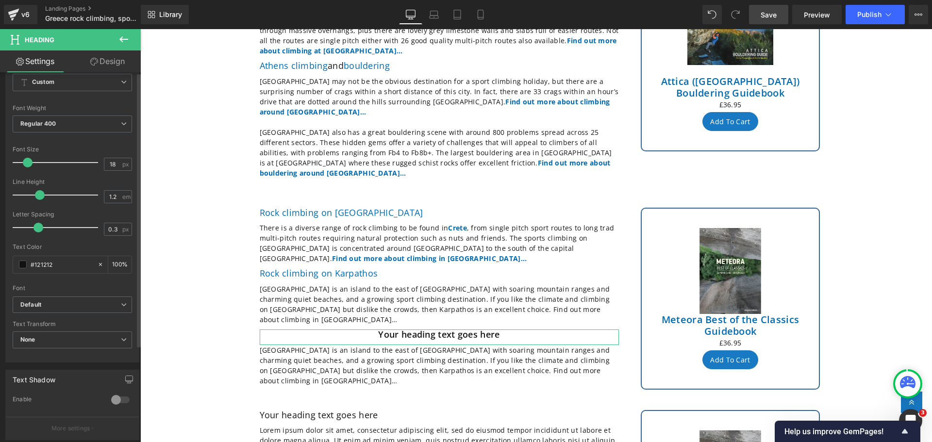
scroll to position [243, 0]
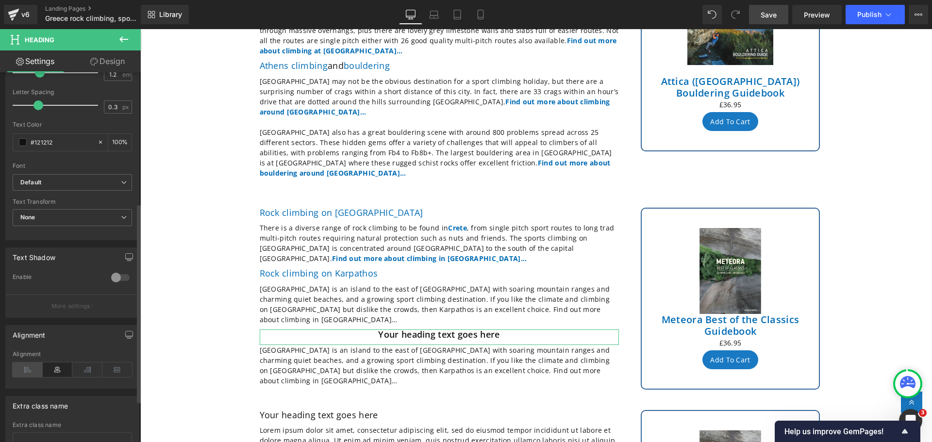
click at [25, 365] on icon at bounding box center [28, 369] width 30 height 15
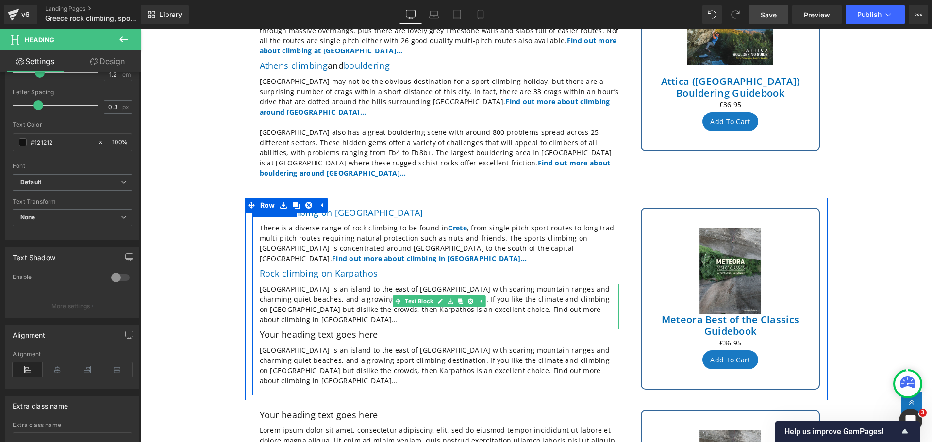
click at [289, 284] on p "[GEOGRAPHIC_DATA] is an island to the east of [GEOGRAPHIC_DATA] with soaring mo…" at bounding box center [439, 304] width 359 height 41
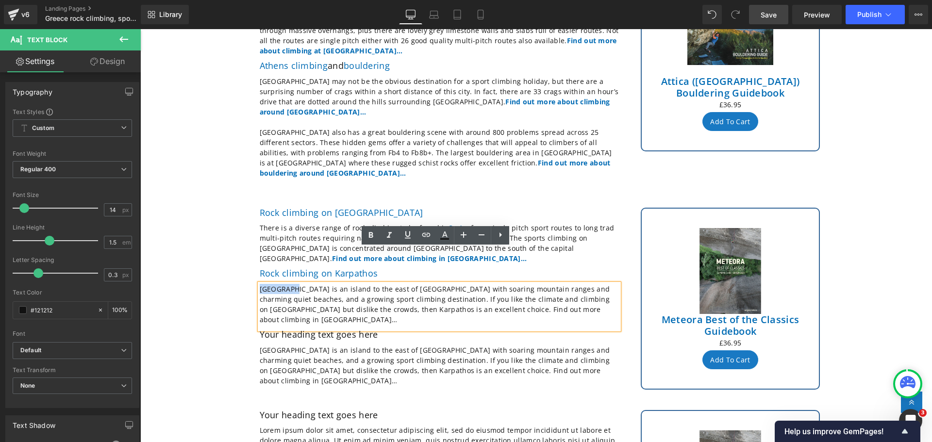
drag, startPoint x: 289, startPoint y: 256, endPoint x: 249, endPoint y: 254, distance: 39.3
click at [252, 254] on div "Rock climbing on [GEOGRAPHIC_DATA] Heading There is a diverse range of rock cli…" at bounding box center [439, 299] width 374 height 183
click at [370, 230] on icon at bounding box center [371, 235] width 12 height 12
click at [425, 235] on icon at bounding box center [426, 234] width 8 height 4
click at [431, 0] on div "Text Color Highlight Color #333333 Edit or remove link: Edit - Unlink - Cancel" at bounding box center [466, 0] width 932 height 0
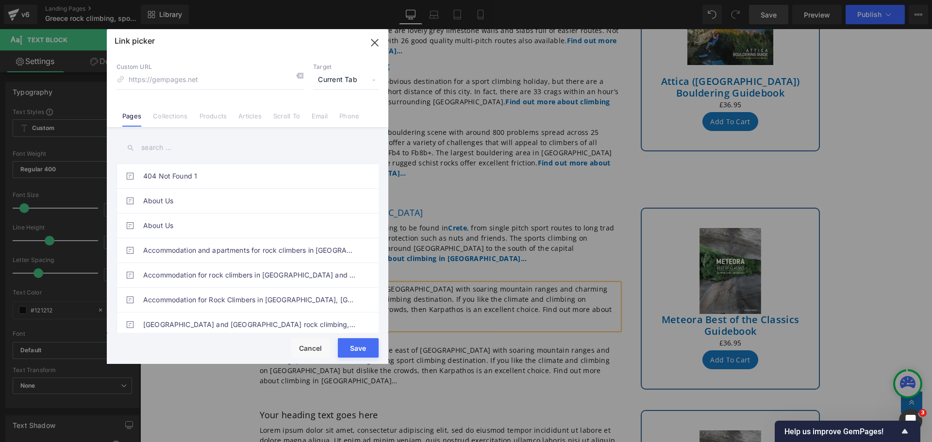
click at [172, 153] on input "text" at bounding box center [247, 148] width 262 height 22
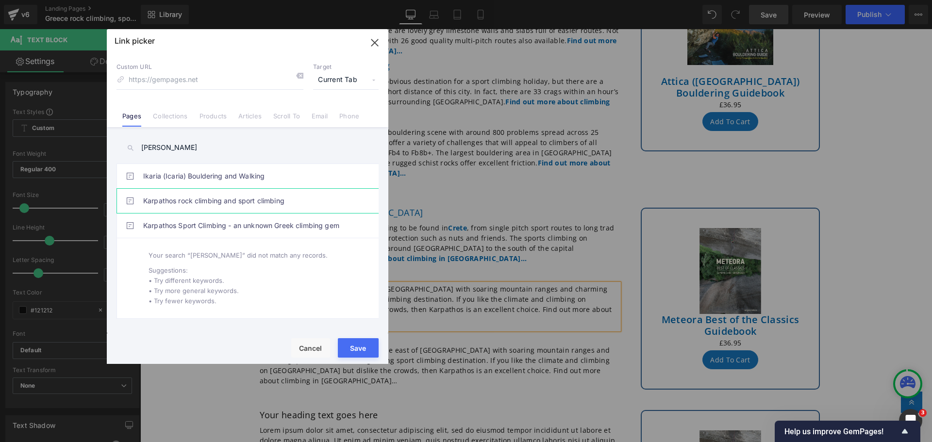
type input "[PERSON_NAME]"
click at [175, 202] on link "Karpathos rock climbing and sport climbing" at bounding box center [249, 201] width 213 height 24
type input "/pages/rock-climbing-[GEOGRAPHIC_DATA]-[GEOGRAPHIC_DATA]"
click at [353, 348] on button "Save" at bounding box center [358, 347] width 41 height 19
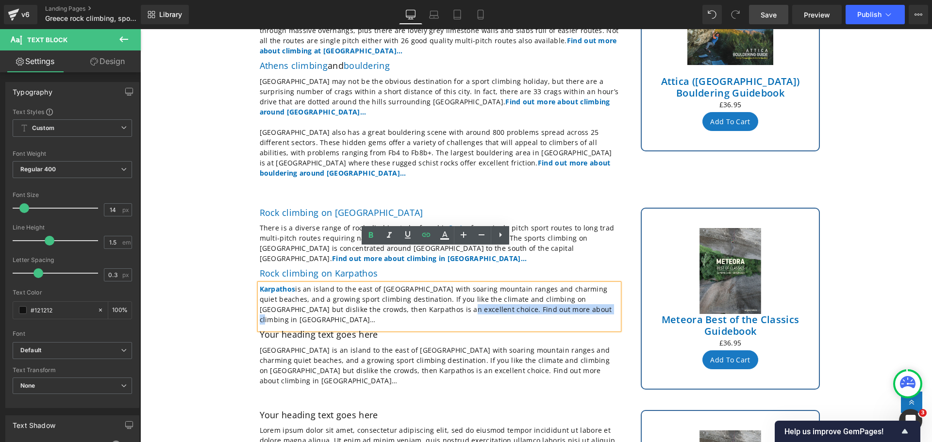
drag, startPoint x: 535, startPoint y: 275, endPoint x: 383, endPoint y: 272, distance: 151.9
click at [383, 284] on p "[GEOGRAPHIC_DATA] is an island to the east of [GEOGRAPHIC_DATA] with soaring mo…" at bounding box center [439, 304] width 359 height 41
click at [370, 239] on icon at bounding box center [371, 235] width 12 height 12
click at [425, 234] on icon at bounding box center [426, 235] width 12 height 12
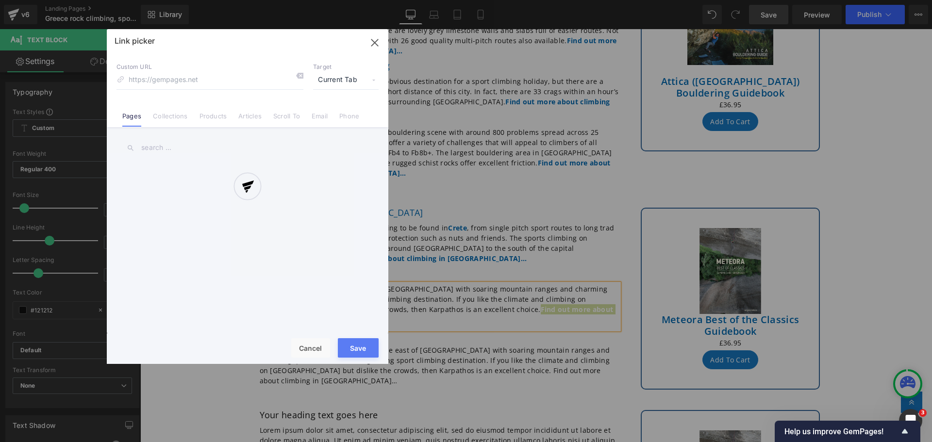
click at [594, 0] on div "Text Color Highlight Color #333333 Edit or remove link: Edit - Unlink - Cancel …" at bounding box center [466, 0] width 932 height 0
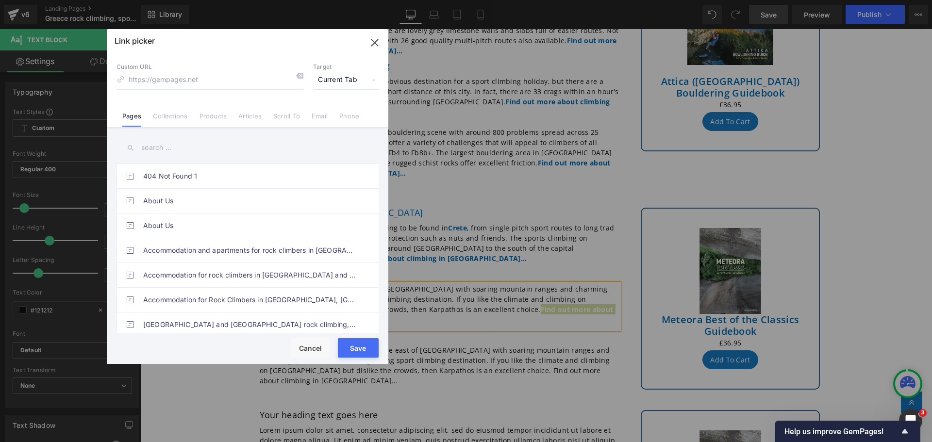
click at [189, 152] on input "text" at bounding box center [247, 148] width 262 height 22
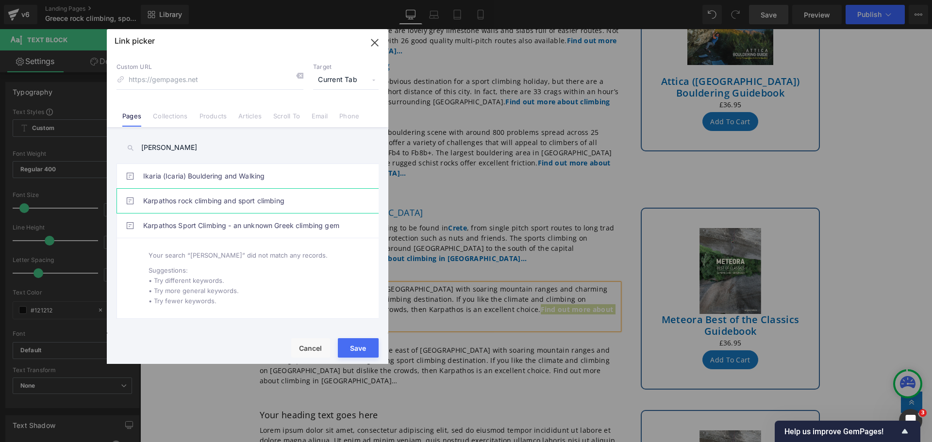
type input "[PERSON_NAME]"
click at [198, 199] on link "Karpathos rock climbing and sport climbing" at bounding box center [249, 201] width 213 height 24
type input "/pages/rock-climbing-[GEOGRAPHIC_DATA]-[GEOGRAPHIC_DATA]"
click at [354, 343] on button "Save" at bounding box center [358, 347] width 41 height 19
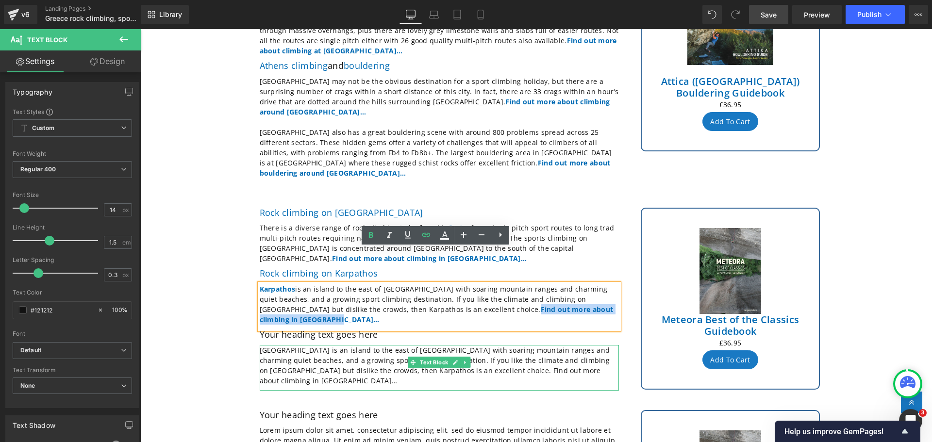
click at [537, 345] on p "[GEOGRAPHIC_DATA] is an island to the east of [GEOGRAPHIC_DATA] with soaring mo…" at bounding box center [439, 365] width 359 height 41
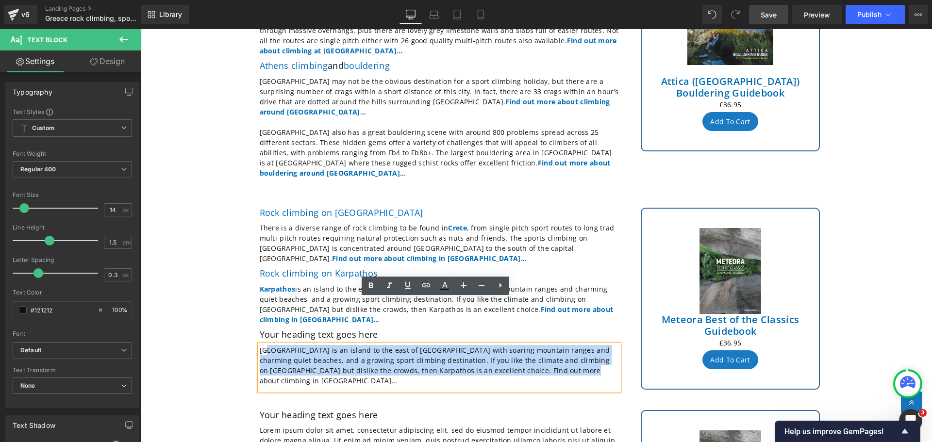
drag, startPoint x: 537, startPoint y: 325, endPoint x: 264, endPoint y: 304, distance: 273.4
click at [264, 345] on p "[GEOGRAPHIC_DATA] is an island to the east of [GEOGRAPHIC_DATA] with soaring mo…" at bounding box center [439, 365] width 359 height 41
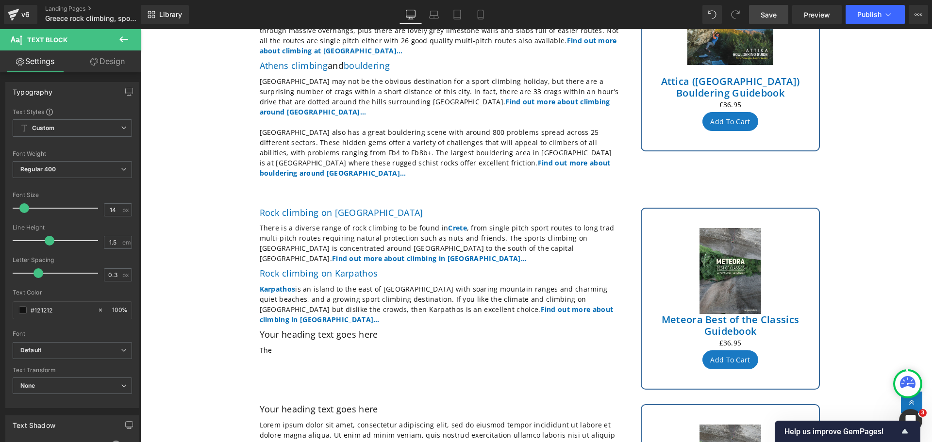
click at [769, 16] on span "Save" at bounding box center [768, 15] width 16 height 10
